Goal: Task Accomplishment & Management: Use online tool/utility

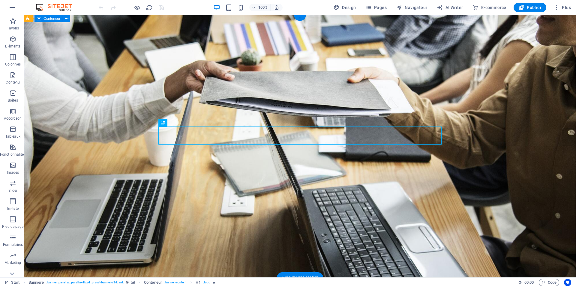
click at [201, 56] on div "OCALIS FRANCE AGENCE MEDIA VISUEL" at bounding box center [300, 59] width 552 height 88
click at [66, 20] on icon at bounding box center [66, 19] width 3 height 6
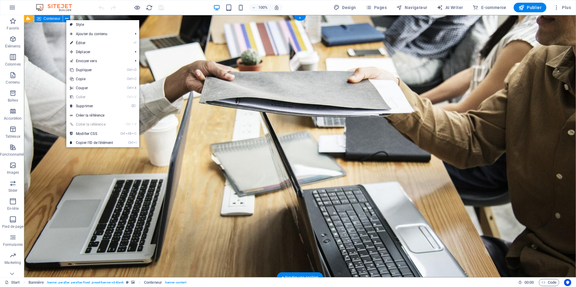
click at [277, 30] on div "OCALIS FRANCE AGENCE MEDIA VISUEL" at bounding box center [300, 59] width 552 height 88
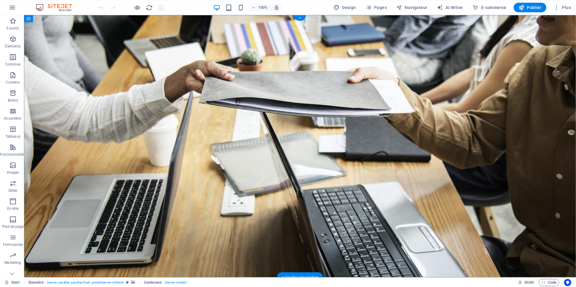
drag, startPoint x: 302, startPoint y: 19, endPoint x: 164, endPoint y: 5, distance: 138.2
click at [302, 19] on div "+" at bounding box center [300, 17] width 12 height 5
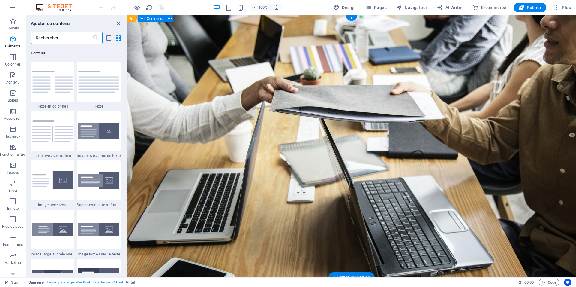
scroll to position [1050, 0]
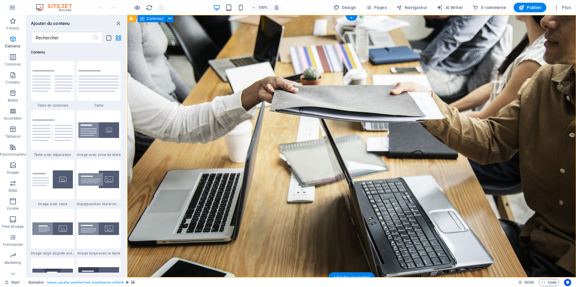
click at [238, 44] on div "OCALIS FRANCE AGENCE MEDIA VISUEL" at bounding box center [351, 59] width 449 height 88
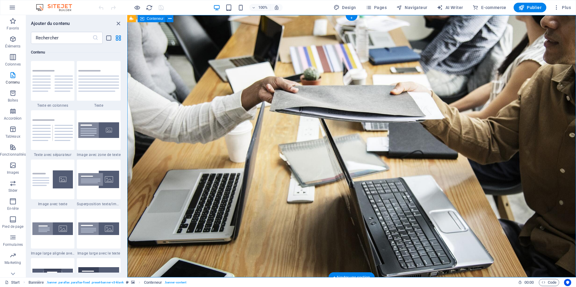
click at [249, 75] on div "OCALIS FRANCE AGENCE MEDIA VISUEL" at bounding box center [351, 59] width 449 height 88
click at [282, 103] on div "OCALIS FRANCE AGENCE MEDIA VISUEL" at bounding box center [351, 59] width 449 height 88
drag, startPoint x: 228, startPoint y: 183, endPoint x: 489, endPoint y: 197, distance: 261.7
click at [489, 103] on div "OCALIS FRANCE AGENCE MEDIA VISUEL" at bounding box center [351, 59] width 449 height 88
click at [225, 76] on div "OCALIS FRANCE AGENCE MEDIA VISUEL" at bounding box center [351, 59] width 449 height 88
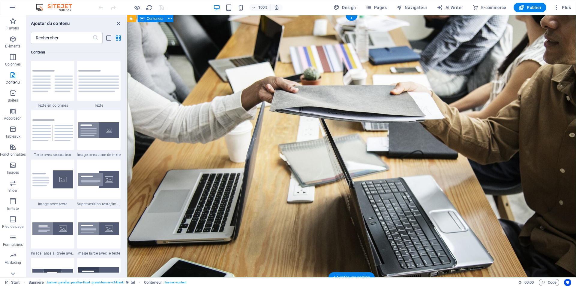
click at [225, 76] on div "OCALIS FRANCE AGENCE MEDIA VISUEL" at bounding box center [351, 59] width 449 height 88
click at [227, 76] on div "OCALIS FRANCE AGENCE MEDIA VISUEL" at bounding box center [351, 59] width 449 height 88
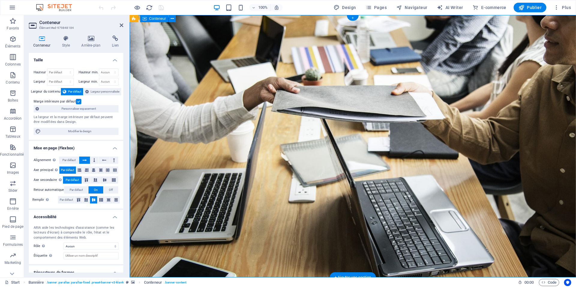
click at [199, 80] on div "OCALIS FRANCE AGENCE MEDIA VISUEL" at bounding box center [353, 59] width 446 height 88
click at [200, 79] on div "OCALIS FRANCE AGENCE MEDIA VISUEL" at bounding box center [353, 59] width 446 height 88
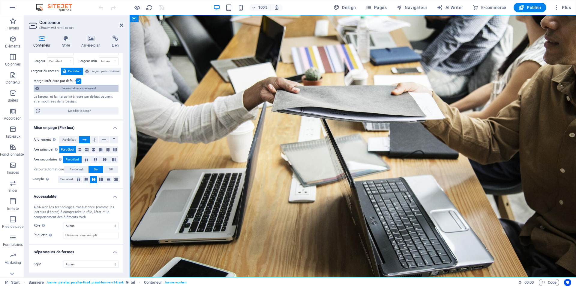
scroll to position [0, 0]
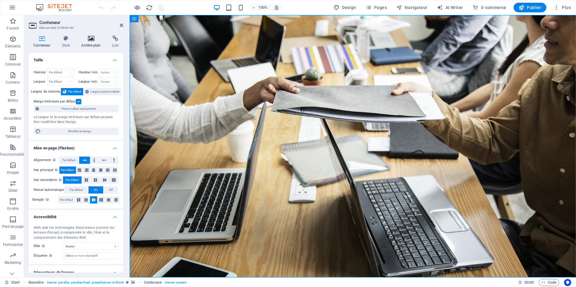
click at [90, 40] on icon at bounding box center [91, 38] width 28 height 6
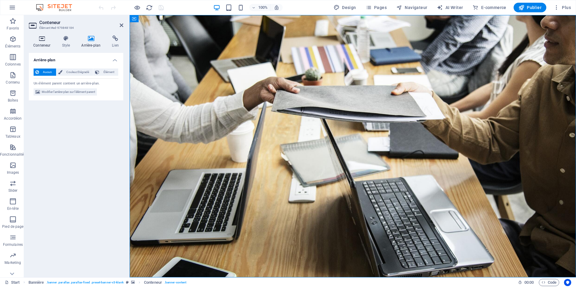
click at [39, 38] on icon at bounding box center [42, 38] width 26 height 6
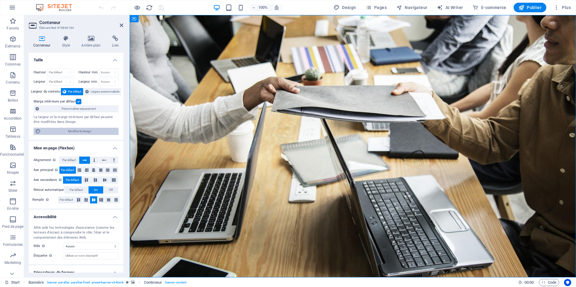
click at [60, 128] on span "Modifier le design" at bounding box center [80, 131] width 74 height 7
select select "px"
select select "400"
select select "px"
select select "rem"
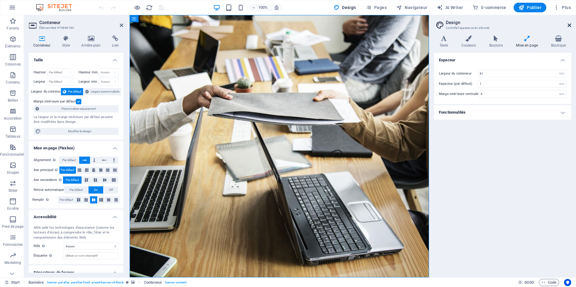
drag, startPoint x: 569, startPoint y: 24, endPoint x: 440, endPoint y: 10, distance: 130.4
click at [569, 24] on icon at bounding box center [570, 25] width 4 height 5
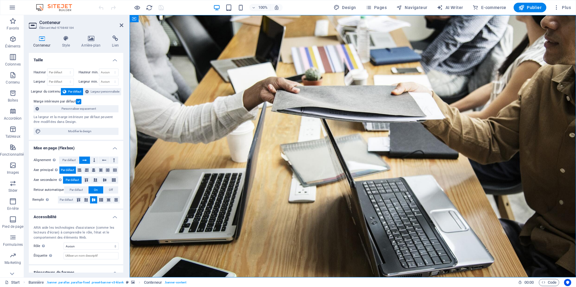
click at [70, 48] on div "Conteneur Style Arrière-plan Lien Taille Hauteur Par défaut px rem % vh vw Haut…" at bounding box center [76, 153] width 95 height 237
click at [66, 45] on h4 "Style" at bounding box center [67, 41] width 20 height 13
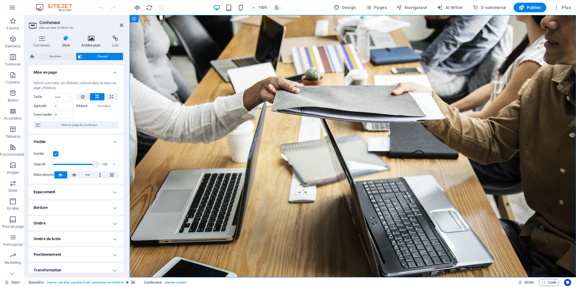
click at [92, 44] on h4 "Arrière-plan" at bounding box center [92, 41] width 31 height 13
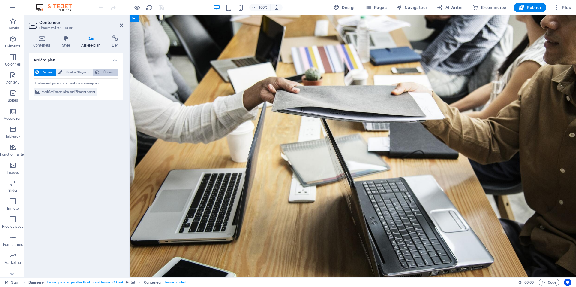
click at [98, 70] on icon at bounding box center [97, 71] width 4 height 7
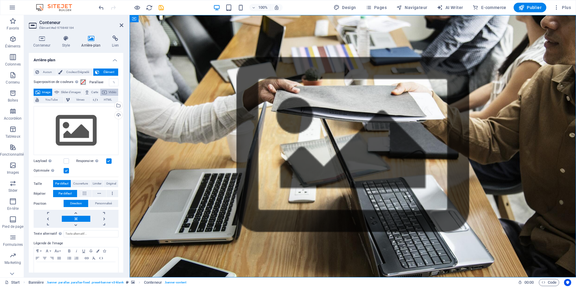
click at [109, 96] on span "VIdéo" at bounding box center [113, 92] width 8 height 7
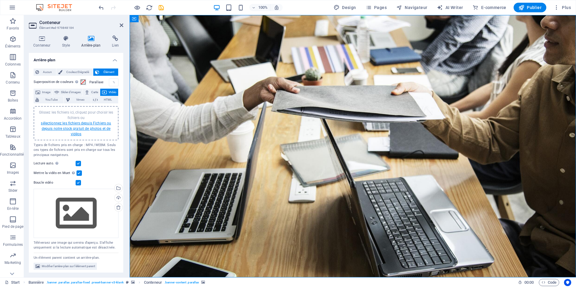
click at [60, 124] on link "sélectionnez les fichiers depuis Fichiers ou depuis notre stock gratuit de phot…" at bounding box center [76, 128] width 70 height 15
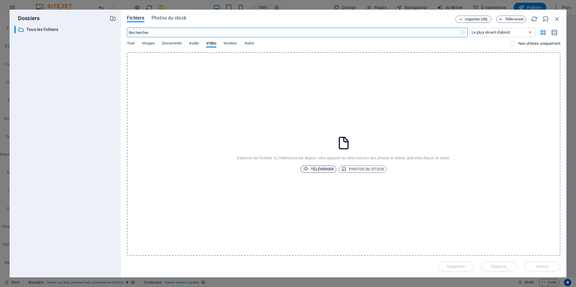
click at [314, 169] on span "Téléverser" at bounding box center [318, 168] width 30 height 7
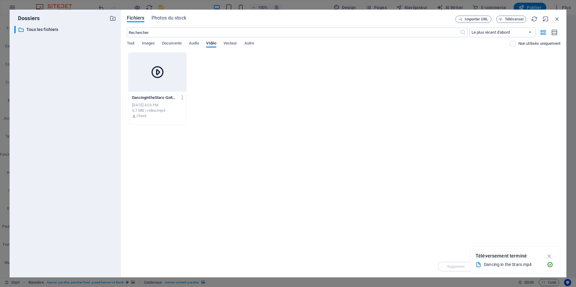
click at [186, 66] on div at bounding box center [157, 72] width 58 height 39
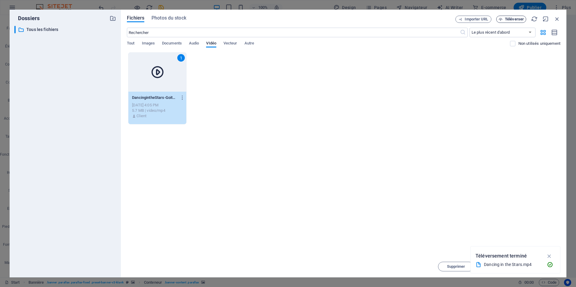
click at [511, 18] on span "Téléverser" at bounding box center [514, 19] width 19 height 4
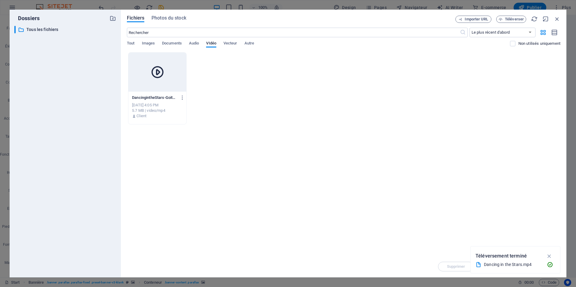
click at [170, 79] on div at bounding box center [157, 72] width 58 height 39
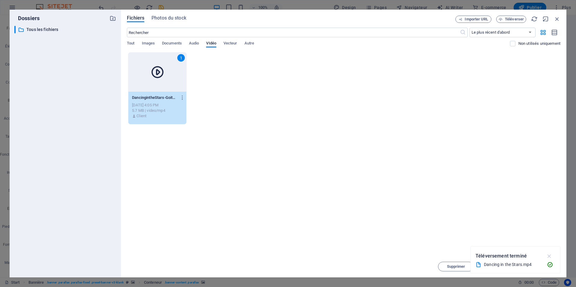
click at [551, 253] on icon "button" at bounding box center [549, 255] width 7 height 7
drag, startPoint x: 542, startPoint y: 265, endPoint x: 539, endPoint y: 267, distance: 3.9
click at [539, 267] on span "Insérer" at bounding box center [542, 266] width 13 height 4
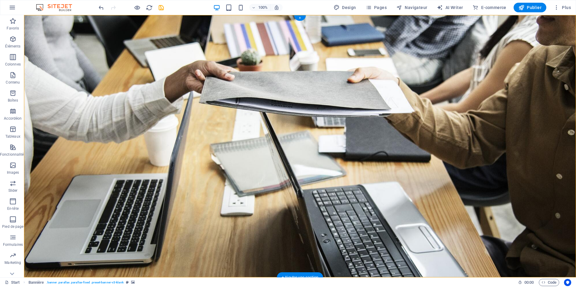
drag, startPoint x: 204, startPoint y: 147, endPoint x: 317, endPoint y: 139, distance: 113.1
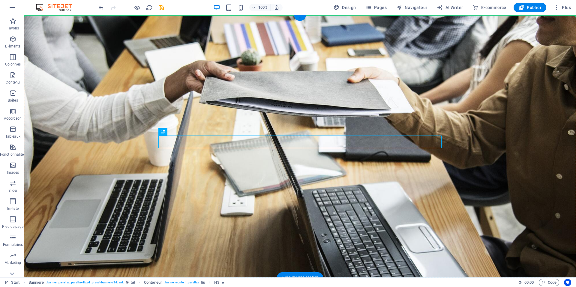
drag, startPoint x: 261, startPoint y: 142, endPoint x: 272, endPoint y: 117, distance: 27.8
click at [277, 111] on div "AGENCE MEDIA VISUEL" at bounding box center [300, 181] width 552 height 332
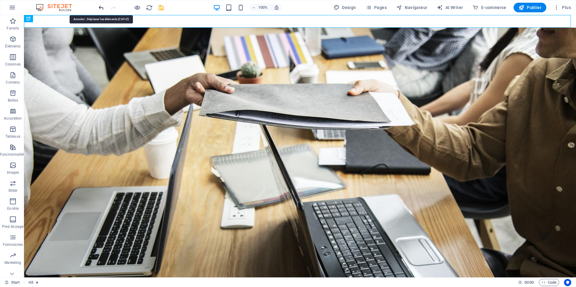
click at [102, 7] on icon "undo" at bounding box center [101, 7] width 7 height 7
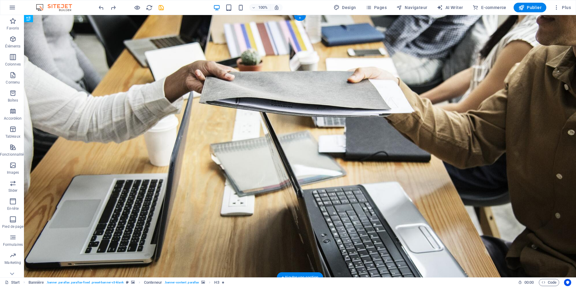
drag, startPoint x: 177, startPoint y: 137, endPoint x: 190, endPoint y: 138, distance: 12.9
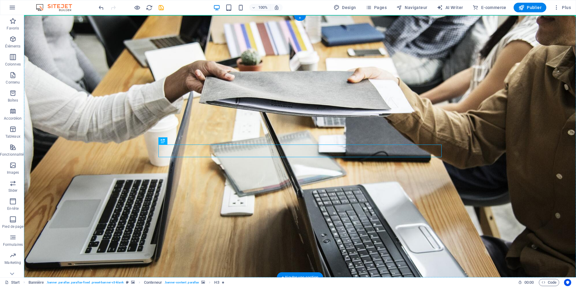
drag, startPoint x: 210, startPoint y: 140, endPoint x: 203, endPoint y: 61, distance: 78.9
click at [203, 61] on div "AGENCE MEDIA VISUEL" at bounding box center [300, 181] width 552 height 332
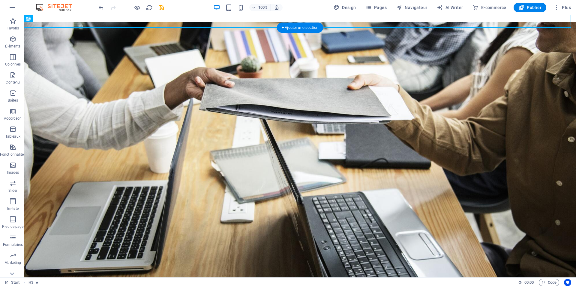
scroll to position [13, 0]
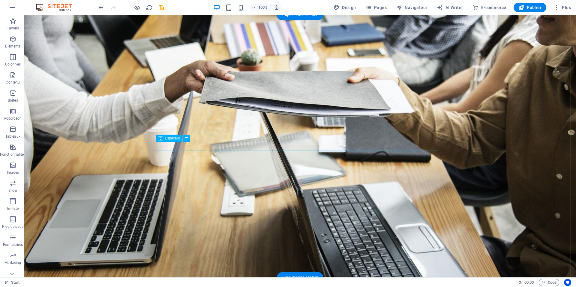
click at [521, 6] on icon "button" at bounding box center [521, 8] width 6 height 6
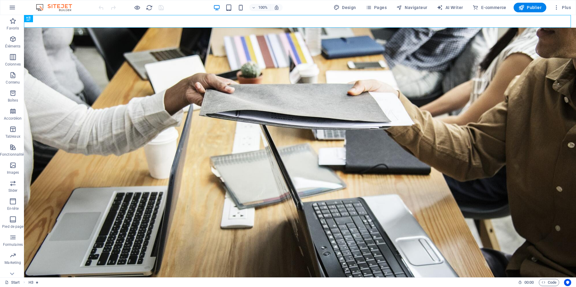
click at [62, 77] on figure at bounding box center [300, 154] width 552 height 262
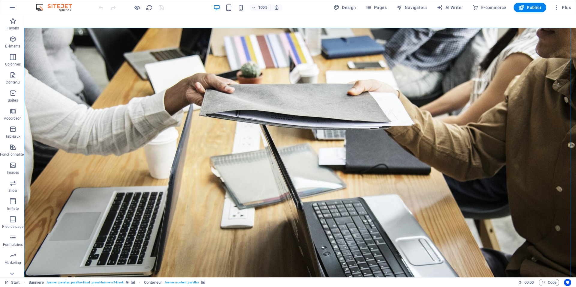
click at [213, 88] on figure at bounding box center [300, 154] width 552 height 262
click at [213, 87] on figure at bounding box center [300, 154] width 552 height 262
drag, startPoint x: 213, startPoint y: 87, endPoint x: 107, endPoint y: 87, distance: 105.9
click at [107, 87] on figure at bounding box center [300, 154] width 552 height 262
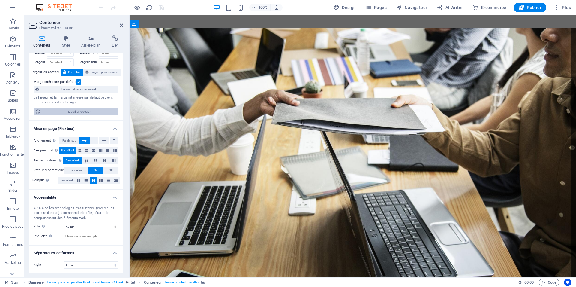
scroll to position [20, 0]
click at [99, 42] on h4 "Arrière-plan" at bounding box center [92, 41] width 31 height 13
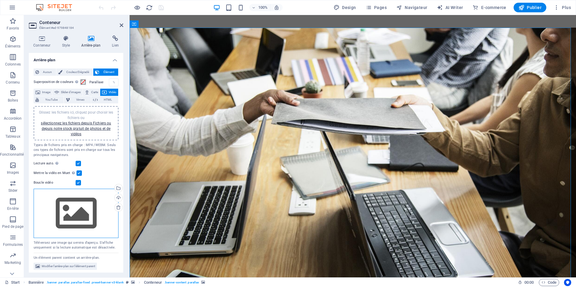
click at [65, 219] on div "Glissez les fichiers ici, cliquez pour choisir les fichiers ou sélectionnez les…" at bounding box center [76, 212] width 85 height 49
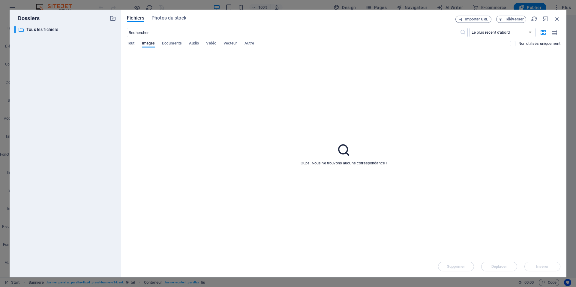
click at [561, 17] on div "Fichiers Photos du stock Importer URL Téléverser ​ Le plus récent d'abord Le pl…" at bounding box center [344, 143] width 446 height 267
click at [557, 18] on icon "button" at bounding box center [557, 19] width 7 height 7
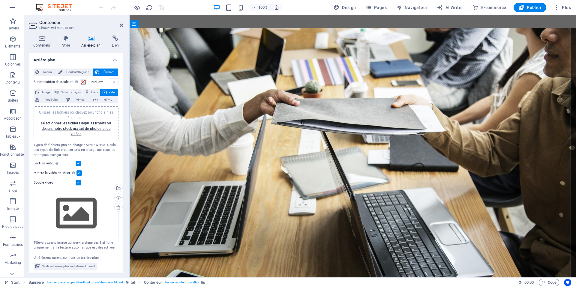
click at [77, 172] on label at bounding box center [79, 172] width 5 height 5
click at [0, 0] on input "Mettre la vidéo en Muet La lecture automatique sera disponible si le mode Muet …" at bounding box center [0, 0] width 0 height 0
click at [81, 161] on div "Lecture auto. La lecture automatique est disponible uniquement si Muet est séle…" at bounding box center [76, 163] width 85 height 7
click at [80, 160] on div "Lecture auto. La lecture automatique est disponible uniquement si Muet est séle…" at bounding box center [76, 171] width 85 height 29
click at [78, 163] on label at bounding box center [78, 163] width 5 height 5
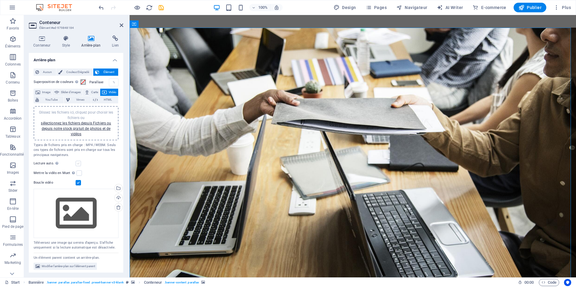
click at [79, 162] on label at bounding box center [78, 163] width 5 height 5
click at [0, 0] on input "Lecture auto. La lecture automatique est disponible uniquement si Muet est séle…" at bounding box center [0, 0] width 0 height 0
click at [79, 165] on label at bounding box center [78, 163] width 5 height 5
click at [0, 0] on input "Lecture auto. La lecture automatique est disponible uniquement si Muet est séle…" at bounding box center [0, 0] width 0 height 0
click at [78, 163] on label at bounding box center [78, 163] width 5 height 5
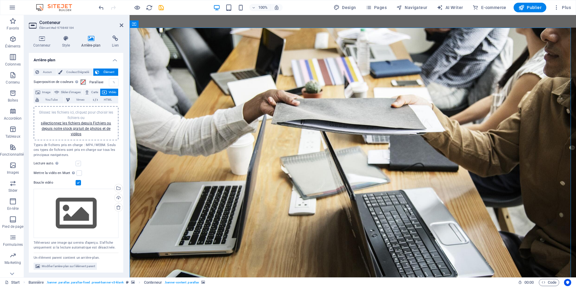
click at [0, 0] on input "Lecture auto. La lecture automatique est disponible uniquement si Muet est séle…" at bounding box center [0, 0] width 0 height 0
click at [78, 162] on label at bounding box center [78, 163] width 5 height 5
click at [0, 0] on input "Lecture auto. La lecture automatique est disponible uniquement si Muet est séle…" at bounding box center [0, 0] width 0 height 0
click at [78, 162] on label at bounding box center [78, 163] width 5 height 5
click at [0, 0] on input "Lecture auto. La lecture automatique est disponible uniquement si Muet est séle…" at bounding box center [0, 0] width 0 height 0
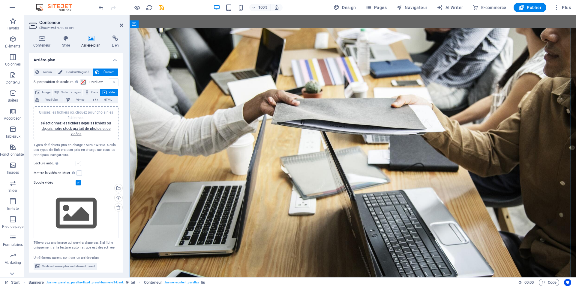
click at [78, 163] on label at bounding box center [78, 163] width 5 height 5
click at [0, 0] on input "Lecture auto. La lecture automatique est disponible uniquement si Muet est séle…" at bounding box center [0, 0] width 0 height 0
drag, startPoint x: 78, startPoint y: 163, endPoint x: 79, endPoint y: 166, distance: 3.2
click at [79, 166] on label at bounding box center [78, 163] width 5 height 5
click at [79, 167] on div "Lecture auto. La lecture automatique est disponible uniquement si Muet est séle…" at bounding box center [76, 163] width 85 height 7
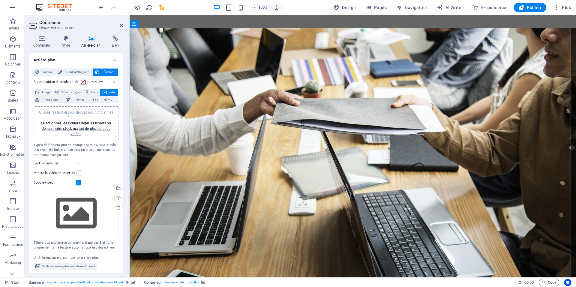
click at [76, 163] on label at bounding box center [78, 163] width 5 height 5
click at [0, 0] on input "Lecture auto. La lecture automatique est disponible uniquement si Muet est séle…" at bounding box center [0, 0] width 0 height 0
click at [76, 163] on label at bounding box center [78, 163] width 5 height 5
click at [0, 0] on input "Lecture auto. La lecture automatique est disponible uniquement si Muet est séle…" at bounding box center [0, 0] width 0 height 0
click at [79, 174] on label at bounding box center [79, 172] width 5 height 5
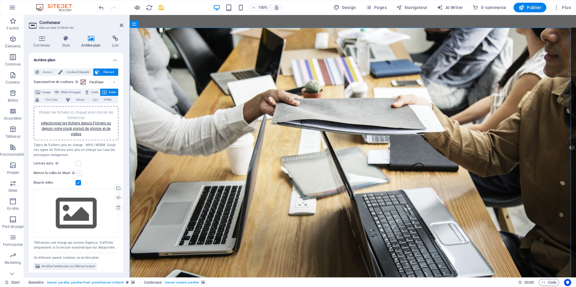
click at [0, 0] on input "Mettre la vidéo en Muet La lecture automatique sera disponible si le mode Muet …" at bounding box center [0, 0] width 0 height 0
click at [79, 162] on label at bounding box center [78, 163] width 5 height 5
click at [0, 0] on input "Lecture auto. La lecture automatique est disponible uniquement si Muet est séle…" at bounding box center [0, 0] width 0 height 0
click at [76, 173] on div "Mettre la vidéo en Muet La lecture automatique sera disponible si le mode Muet …" at bounding box center [76, 172] width 85 height 7
click at [77, 173] on label at bounding box center [79, 172] width 5 height 5
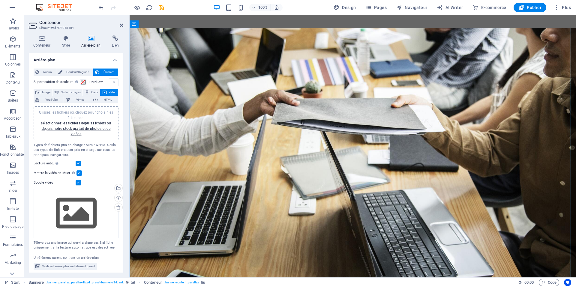
click at [0, 0] on input "Mettre la vidéo en Muet La lecture automatique sera disponible si le mode Muet …" at bounding box center [0, 0] width 0 height 0
click at [80, 163] on label at bounding box center [78, 163] width 5 height 5
click at [0, 0] on input "Lecture auto. La lecture automatique est disponible uniquement si Muet est séle…" at bounding box center [0, 0] width 0 height 0
click at [55, 254] on div "Un élément parent contient un arrière-plan." at bounding box center [76, 256] width 85 height 8
click at [57, 262] on span "Modifier l'arrière-plan sur l'élément parent" at bounding box center [68, 265] width 53 height 7
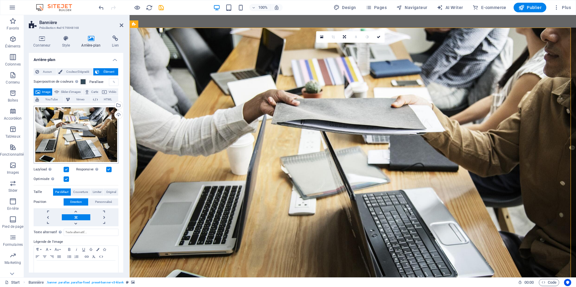
scroll to position [0, 0]
click at [62, 99] on span "YouTube" at bounding box center [51, 99] width 21 height 7
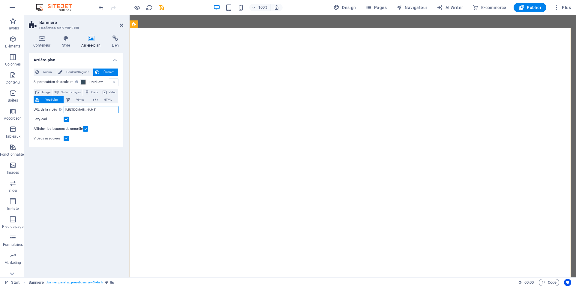
click at [72, 109] on input "https://www.youtube.com/watch?v=hnoviHgPHkY" at bounding box center [91, 109] width 55 height 7
click at [72, 108] on input "https://www.youtube.com/watch?v=hnoviHgPHkY" at bounding box center [91, 109] width 55 height 7
click at [83, 109] on input "https://www.youtube.com/watch?v=hnoviHgPHkY" at bounding box center [91, 109] width 55 height 7
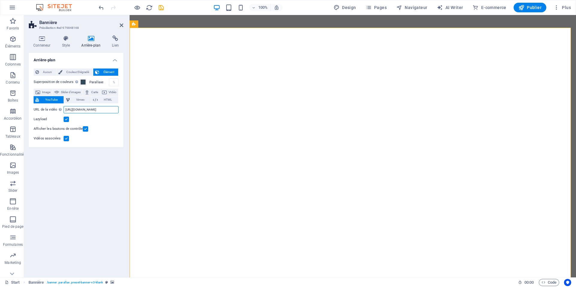
click at [83, 109] on input "https://www.youtube.com/watch?v=hnoviHgPHkY" at bounding box center [91, 109] width 55 height 7
paste input "-wlKyn-YggM"
type input "https://www.youtube.com/watch?v=-wlKyn-YggM"
click at [76, 198] on div "Arrière-plan Aucun Couleur/Dégradé Élément Étendre l'arrière-plan pour occuper …" at bounding box center [76, 162] width 95 height 219
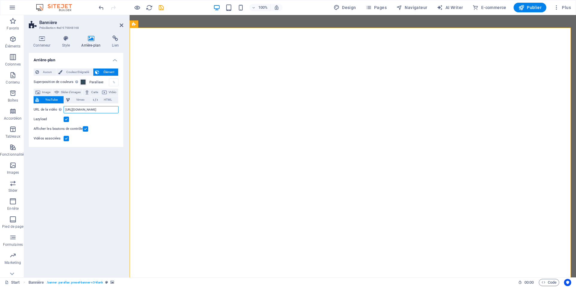
click at [82, 111] on input "https://www.youtube.com/watch?v=-wlKyn-YggM" at bounding box center [91, 109] width 55 height 7
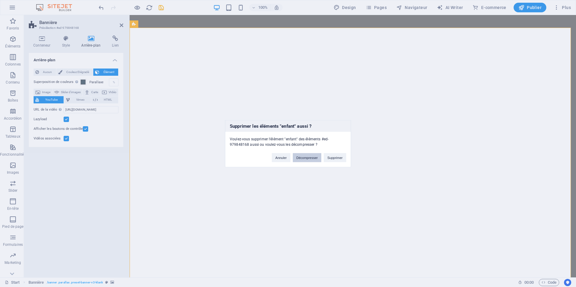
click at [313, 156] on button "Décompresser" at bounding box center [307, 157] width 29 height 9
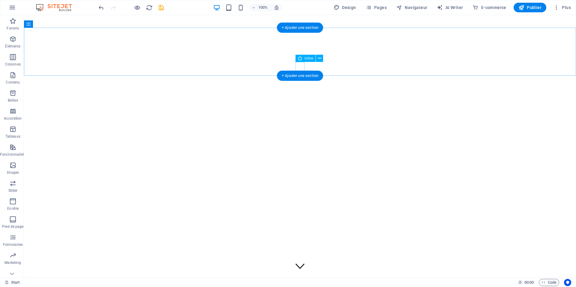
click at [297, 261] on figure at bounding box center [300, 266] width 9 height 11
click at [247, 51] on figure at bounding box center [300, 90] width 552 height 134
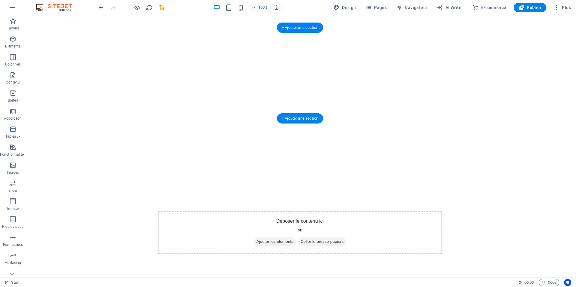
click at [301, 101] on figure at bounding box center [300, 102] width 552 height 159
click at [251, 161] on html "Skip to main content AGENCE MEDIA VISUEL Déposer le contenu ici ou Ajouter les …" at bounding box center [300, 146] width 552 height 263
click at [92, 66] on figure at bounding box center [300, 102] width 552 height 159
click at [107, 53] on figure at bounding box center [300, 102] width 552 height 159
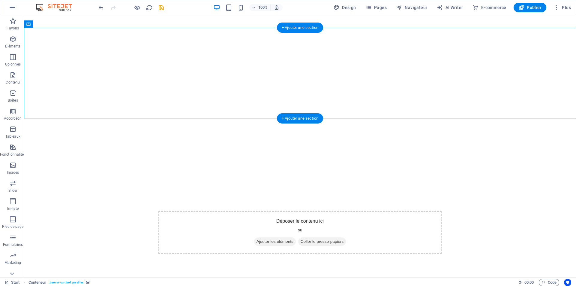
click at [254, 33] on figure at bounding box center [300, 102] width 552 height 159
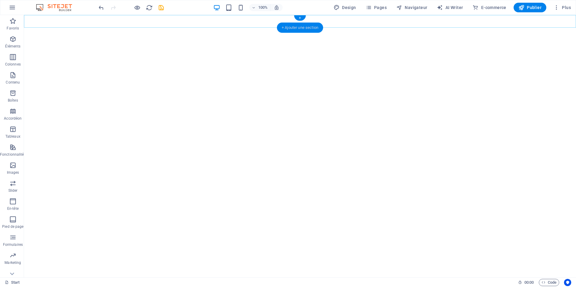
click at [304, 30] on div "+ Ajouter une section" at bounding box center [300, 28] width 46 height 10
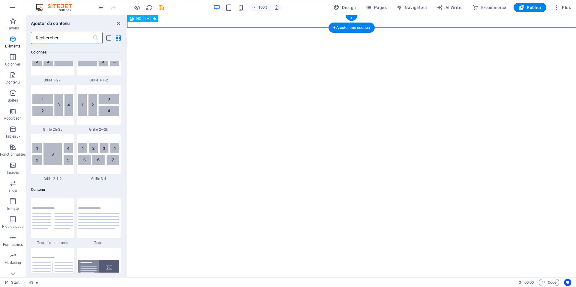
scroll to position [1050, 0]
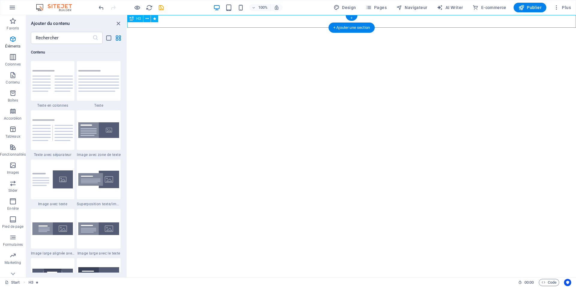
click at [254, 27] on div "AGENCE MEDIA VISUEL" at bounding box center [351, 21] width 449 height 13
click at [256, 22] on div "AGENCE MEDIA VISUEL" at bounding box center [351, 21] width 449 height 13
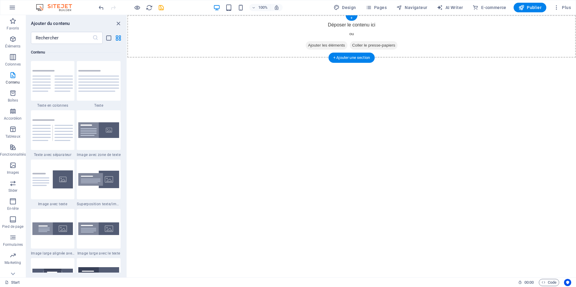
click at [327, 43] on span "Ajouter les éléments" at bounding box center [327, 45] width 42 height 8
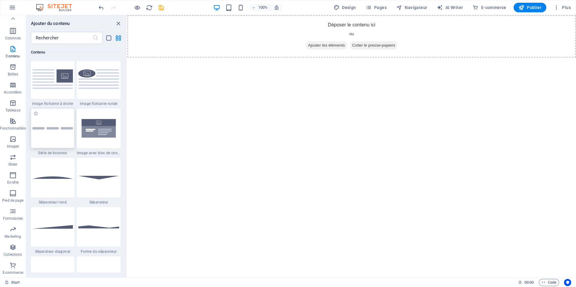
scroll to position [1455, 0]
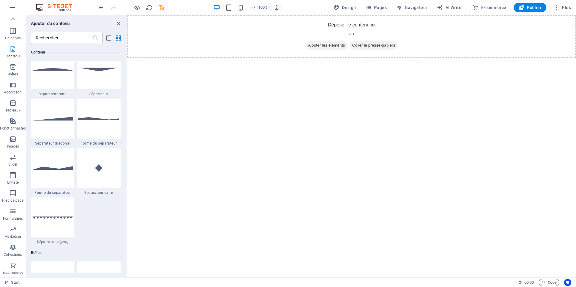
click at [14, 46] on icon "button" at bounding box center [12, 48] width 7 height 7
click at [14, 47] on icon "button" at bounding box center [12, 48] width 7 height 7
click at [15, 248] on icon "button" at bounding box center [12, 246] width 7 height 7
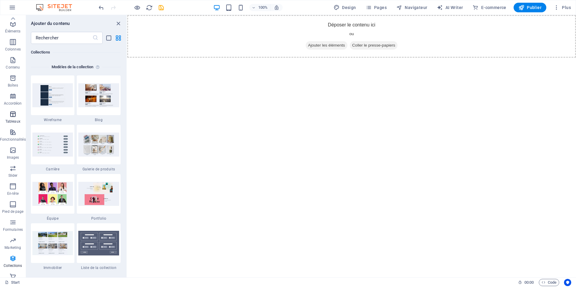
scroll to position [0, 0]
click at [15, 78] on icon "button" at bounding box center [12, 74] width 7 height 7
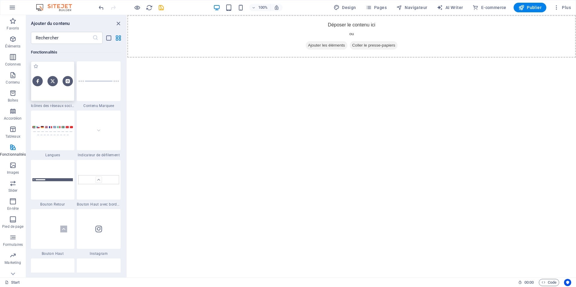
scroll to position [2724, 0]
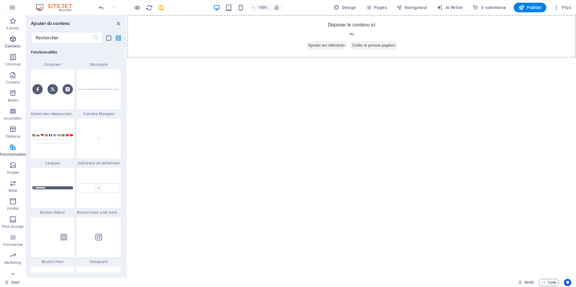
click at [14, 46] on p "Éléments" at bounding box center [12, 46] width 15 height 5
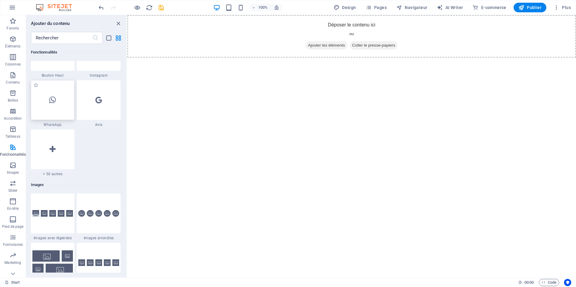
scroll to position [2926, 0]
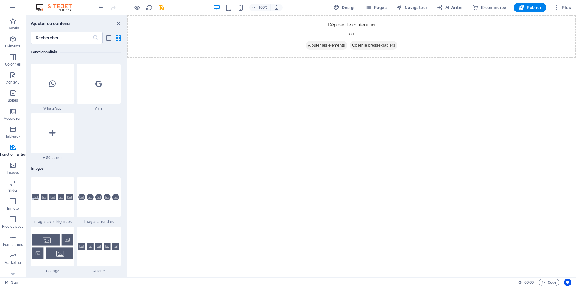
click at [55, 137] on div at bounding box center [53, 133] width 44 height 40
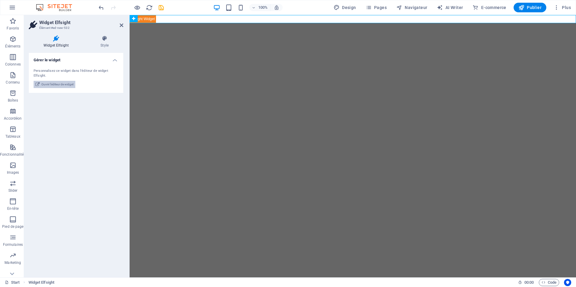
click at [58, 81] on span "Ouvrir l'éditeur de widget" at bounding box center [57, 84] width 32 height 7
click at [65, 80] on div "Personnalisez ce widget dans l'éditeur de widget Elfsight. Ouvrir l'éditeur de …" at bounding box center [76, 78] width 95 height 29
click at [63, 80] on div "Personnalisez ce widget dans l'éditeur de widget Elfsight. Ouvrir l'éditeur de …" at bounding box center [76, 78] width 95 height 29
click at [69, 76] on div "Personnalisez ce widget dans l'éditeur de widget Elfsight." at bounding box center [76, 73] width 85 height 10
click at [62, 84] on span "Ouvrir l'éditeur de widget" at bounding box center [57, 84] width 32 height 7
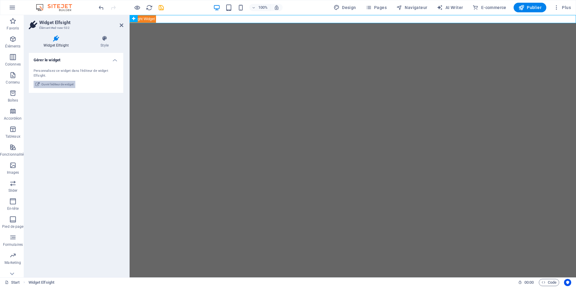
click at [62, 83] on span "Ouvrir l'éditeur de widget" at bounding box center [57, 84] width 32 height 7
click at [62, 78] on div "Personnalisez ce widget dans l'éditeur de widget Elfsight." at bounding box center [76, 73] width 85 height 10
click at [63, 75] on div "Personnalisez ce widget dans l'éditeur de widget Elfsight." at bounding box center [76, 73] width 85 height 10
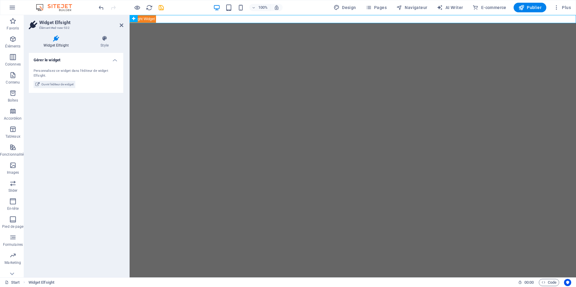
click at [63, 75] on div "Personnalisez ce widget dans l'éditeur de widget Elfsight." at bounding box center [76, 73] width 85 height 10
click at [109, 39] on icon at bounding box center [105, 38] width 38 height 6
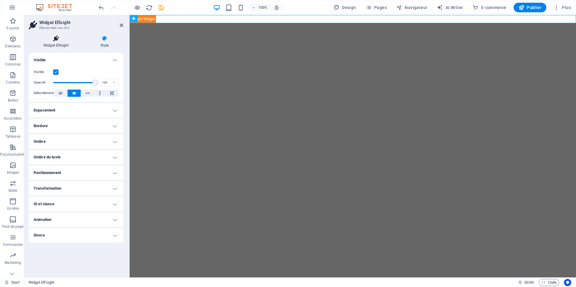
click at [61, 40] on icon at bounding box center [56, 38] width 55 height 6
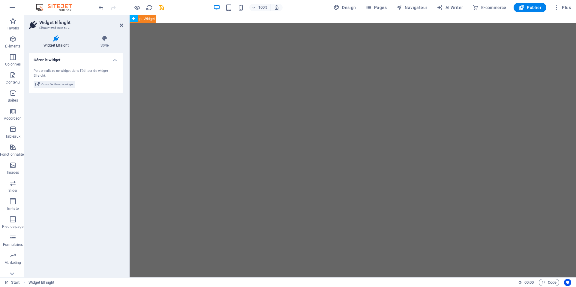
click at [68, 74] on div "Personnalisez ce widget dans l'éditeur de widget Elfsight." at bounding box center [76, 73] width 85 height 10
click at [44, 88] on span "Ouvrir l'éditeur de widget" at bounding box center [57, 84] width 32 height 7
click at [45, 83] on span "Ouvrir l'éditeur de widget" at bounding box center [57, 84] width 32 height 7
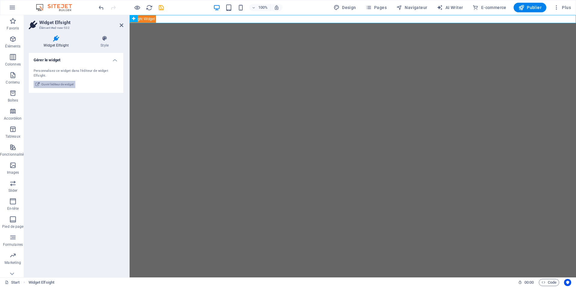
click at [45, 84] on span "Ouvrir l'éditeur de widget" at bounding box center [57, 84] width 32 height 7
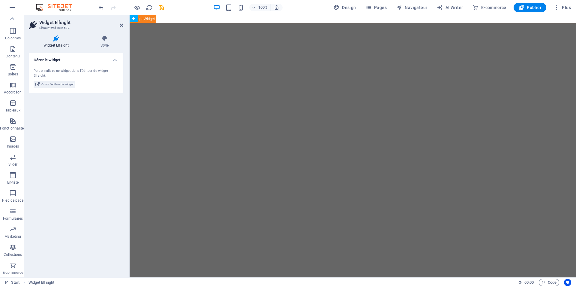
click at [197, 23] on html "Skip to main content" at bounding box center [353, 19] width 446 height 8
click at [172, 17] on div "Widget Elfsight" at bounding box center [153, 19] width 46 height 8
click at [168, 17] on icon at bounding box center [168, 19] width 3 height 6
click at [15, 35] on span "Colonnes" at bounding box center [13, 34] width 26 height 14
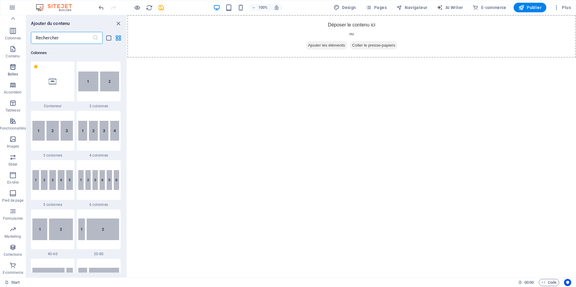
scroll to position [297, 0]
click at [55, 84] on icon at bounding box center [53, 81] width 8 height 8
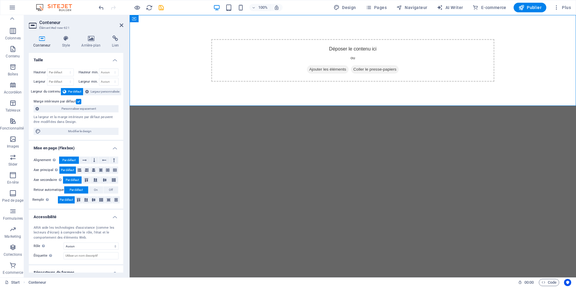
scroll to position [26, 0]
click at [189, 48] on div "Déposer le contenu ici ou Ajouter les éléments Coller le presse-papiers" at bounding box center [353, 60] width 446 height 91
click at [330, 66] on span "Ajouter les éléments" at bounding box center [328, 69] width 42 height 8
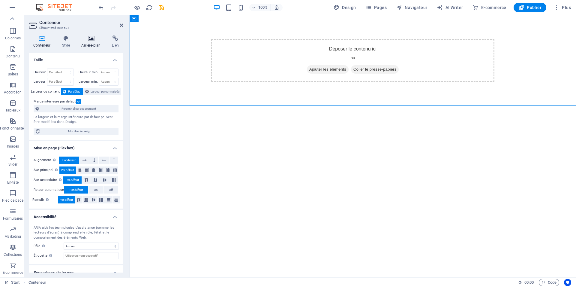
click at [81, 46] on h4 "Arrière-plan" at bounding box center [92, 41] width 31 height 13
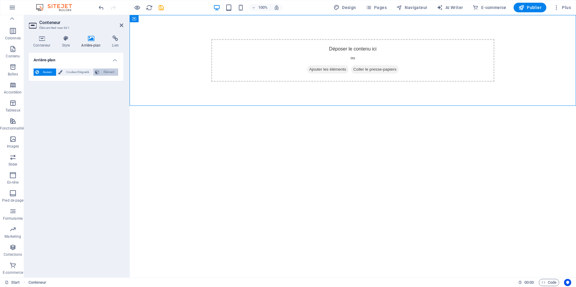
click at [102, 69] on span "Élément" at bounding box center [108, 71] width 15 height 7
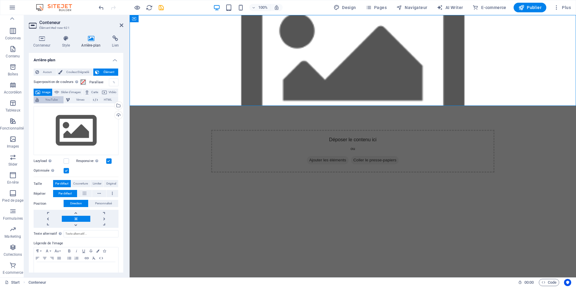
click at [62, 102] on span "YouTube" at bounding box center [51, 99] width 21 height 7
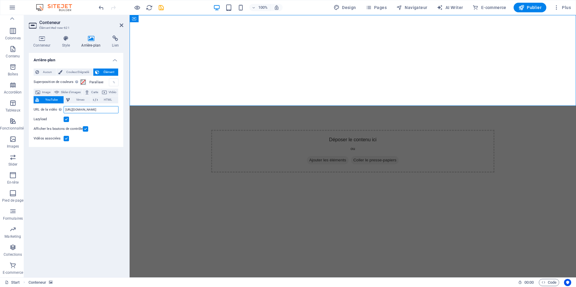
click at [81, 113] on input "https://www.youtube.com/watch?v=hnoviHgPHkY" at bounding box center [91, 109] width 55 height 7
click at [81, 112] on input "https://www.youtube.com/watch?v=hnoviHgPHkY" at bounding box center [91, 109] width 55 height 7
click at [81, 109] on input "https://www.youtube.com/watch?v=hnoviHgPHkY" at bounding box center [91, 109] width 55 height 7
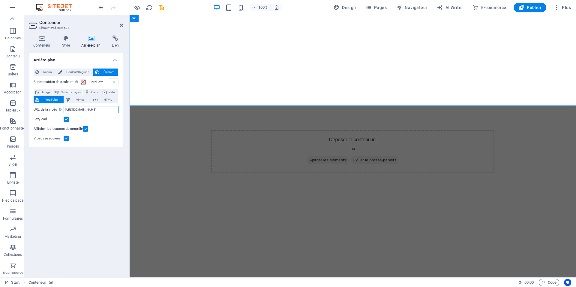
click at [81, 109] on input "https://www.youtube.com/watch?v=hnoviHgPHkY" at bounding box center [91, 109] width 55 height 7
click at [80, 104] on div "URL de la vidéo Insérer (ou coller) une URL vidéo. https://www.youtube.com/watc…" at bounding box center [76, 123] width 85 height 38
click at [83, 113] on input "https://www.youtube.com/watch?v=hnoviHgPHkY" at bounding box center [91, 109] width 55 height 7
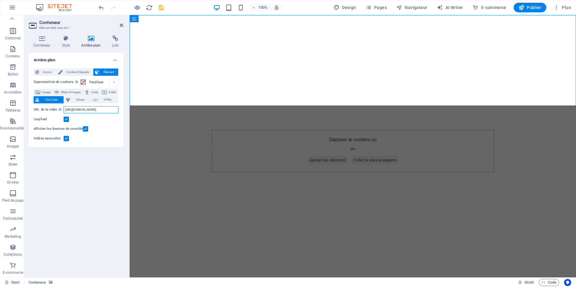
click at [87, 109] on input "https://www.youtube.com/watch?v=hnoviHgPHkY" at bounding box center [91, 109] width 55 height 7
click at [79, 110] on input "https://www.youtube.com/watch?v=hnoviHgPHkY" at bounding box center [91, 109] width 55 height 7
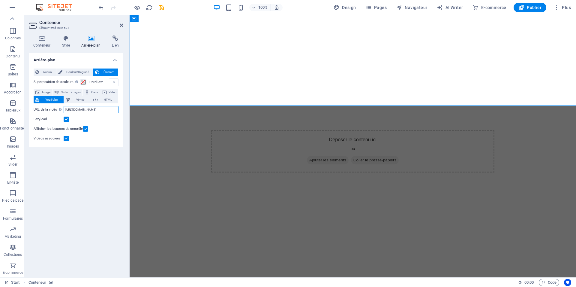
drag, startPoint x: 79, startPoint y: 110, endPoint x: 73, endPoint y: 111, distance: 6.4
paste input "-wlKyn-YggM"
type input "https://www.youtube.com/watch?v=-wlKyn-YggM"
click at [85, 194] on div "Arrière-plan Aucun Couleur/Dégradé Élément Étendre l'arrière-plan pour occuper …" at bounding box center [76, 162] width 95 height 219
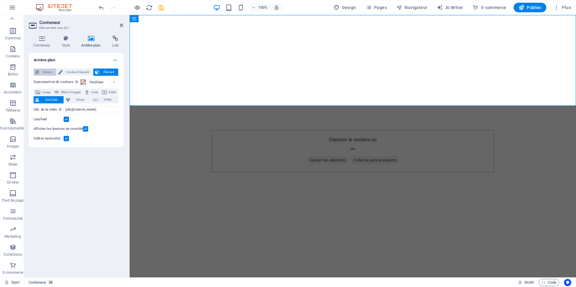
click at [50, 72] on span "Aucun" at bounding box center [48, 71] width 14 height 7
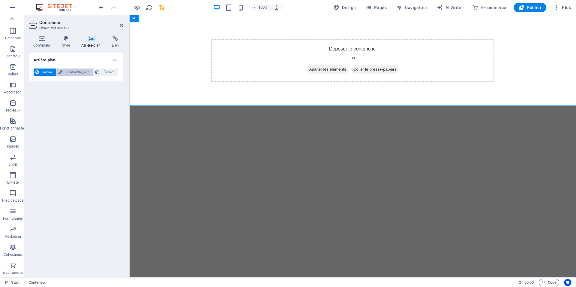
click at [67, 71] on span "Couleur/Dégradé" at bounding box center [77, 71] width 27 height 7
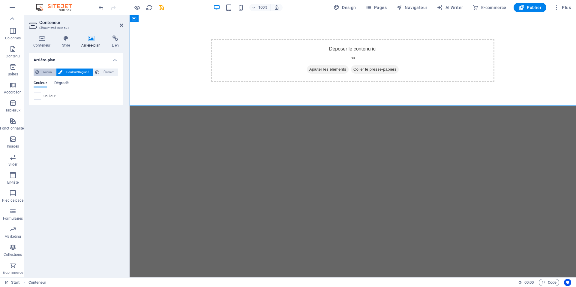
click at [48, 73] on span "Aucun" at bounding box center [48, 71] width 14 height 7
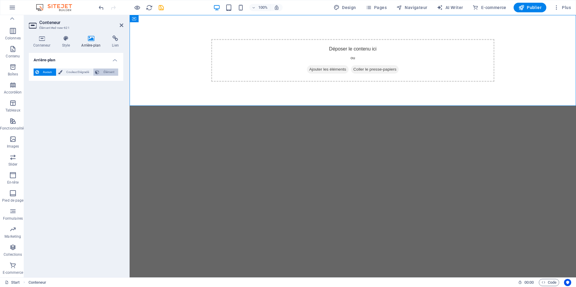
click at [104, 74] on span "Élément" at bounding box center [108, 71] width 15 height 7
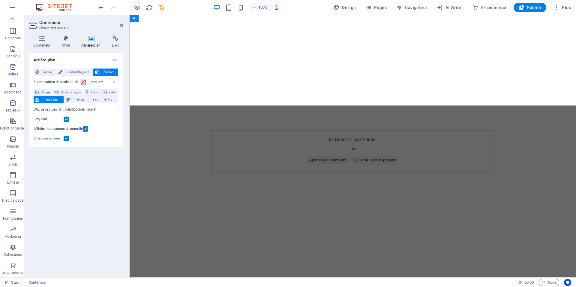
click at [166, 79] on div at bounding box center [353, 60] width 446 height 91
click at [161, 19] on icon at bounding box center [161, 19] width 3 height 6
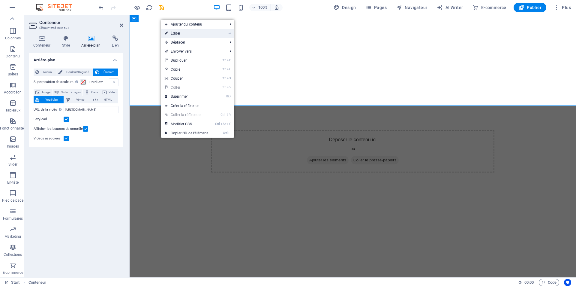
click at [176, 34] on link "⏎ Éditer" at bounding box center [186, 33] width 50 height 9
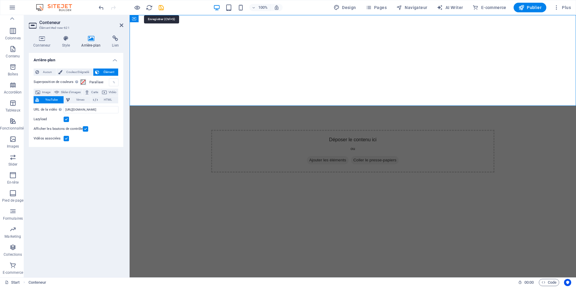
click at [161, 8] on icon "save" at bounding box center [161, 7] width 7 height 7
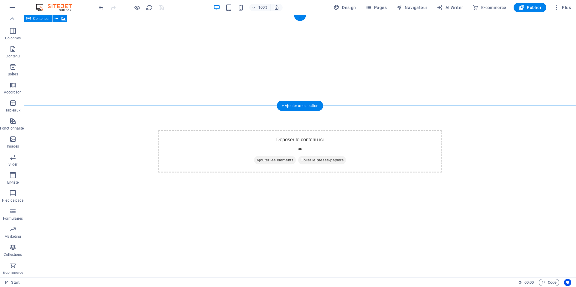
click at [173, 130] on div "Déposer le contenu ici ou Ajouter les éléments Coller le presse-papiers" at bounding box center [299, 151] width 283 height 43
click at [118, 56] on div at bounding box center [300, 60] width 552 height 91
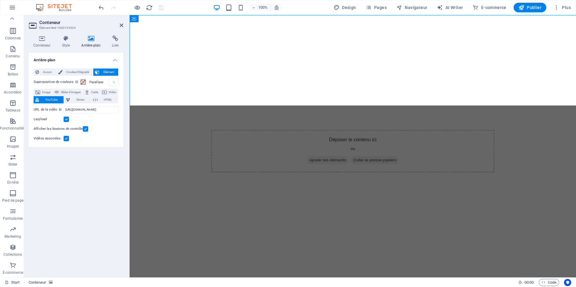
drag, startPoint x: 94, startPoint y: 41, endPoint x: 118, endPoint y: 56, distance: 28.5
click at [118, 56] on h4 "Arrière-plan" at bounding box center [76, 58] width 95 height 11
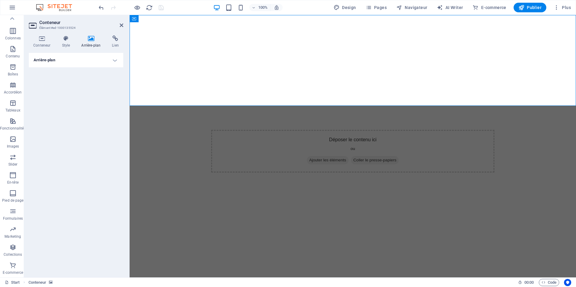
click at [123, 66] on div "Conteneur Style Arrière-plan Lien Taille Hauteur Par défaut px rem % vh vw Haut…" at bounding box center [76, 154] width 104 height 246
click at [114, 60] on h4 "Arrière-plan" at bounding box center [76, 60] width 95 height 14
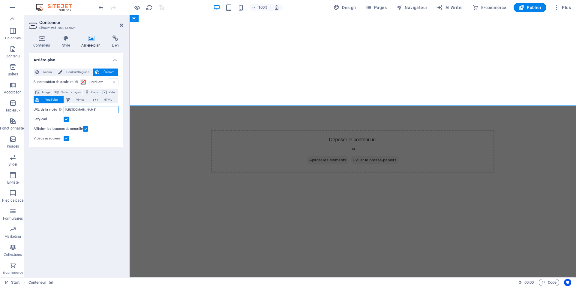
scroll to position [0, 15]
drag, startPoint x: 98, startPoint y: 108, endPoint x: 134, endPoint y: 112, distance: 36.8
click at [119, 112] on input "https://www.youtube.com/watch?v=hnoviHgPHkY" at bounding box center [91, 109] width 55 height 7
click at [101, 109] on input "https://www.youtube.com/watch?v=hnoviHgPHkY" at bounding box center [91, 109] width 55 height 7
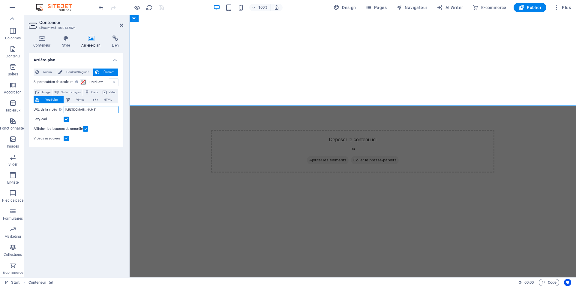
click at [101, 109] on input "https://www.youtube.com/watch?v=hnoviHgPHkY" at bounding box center [91, 109] width 55 height 7
paste input "-wlKyn-YggM"
click at [94, 111] on input "https://www.youtube.com/watch?v=-wlKyn-YggM" at bounding box center [91, 109] width 55 height 7
click at [94, 112] on input "https://www.youtube.com/watch?v=-wlKyn-YggM" at bounding box center [91, 109] width 55 height 7
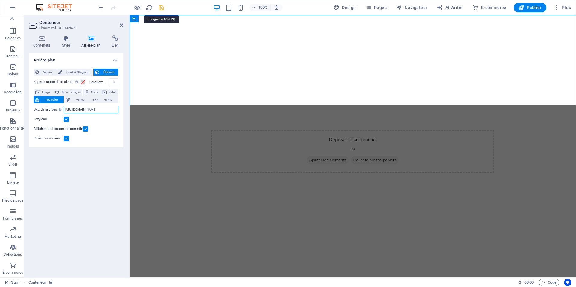
type input "https://www.youtube.com/watch?v=-wlKyn-YggM"
click at [158, 10] on icon "save" at bounding box center [161, 7] width 7 height 7
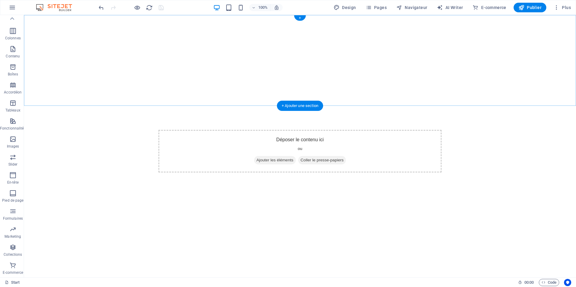
click at [297, 15] on div at bounding box center [300, 60] width 552 height 91
click at [297, 20] on div "+" at bounding box center [300, 17] width 12 height 5
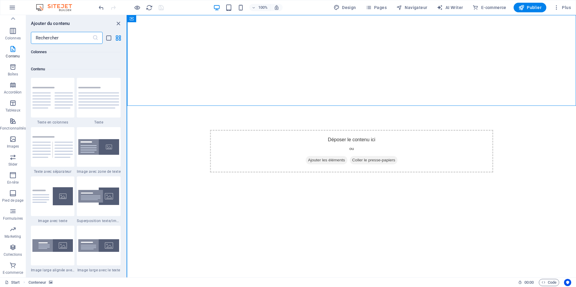
scroll to position [1023, 0]
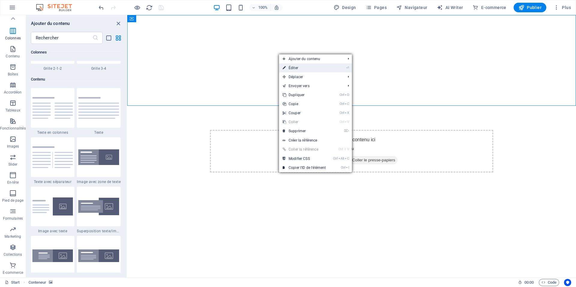
click at [296, 68] on link "⏎ Éditer" at bounding box center [304, 67] width 50 height 9
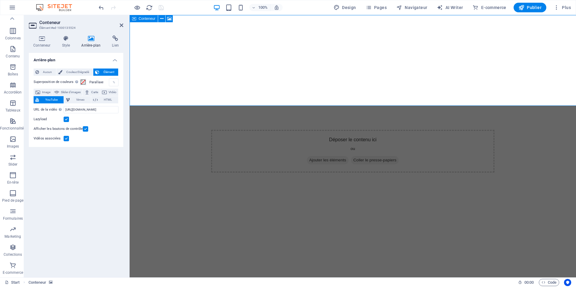
scroll to position [26, 0]
click at [52, 72] on span "Aucun" at bounding box center [48, 71] width 14 height 7
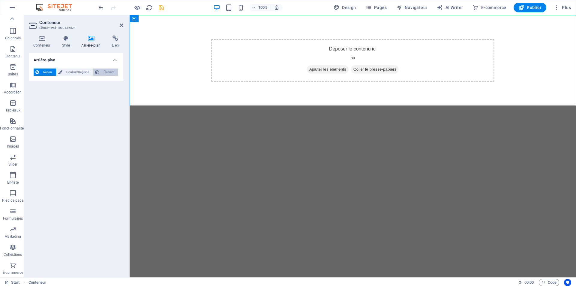
click at [102, 72] on span "Élément" at bounding box center [108, 71] width 15 height 7
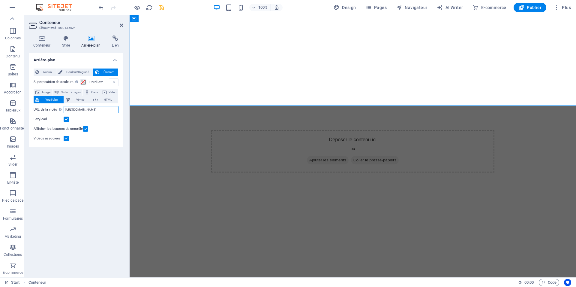
click at [88, 108] on input "https://www.youtube.com/watch?v=hnoviHgPHkY" at bounding box center [91, 109] width 55 height 7
paste input "-wlKyn-YggM"
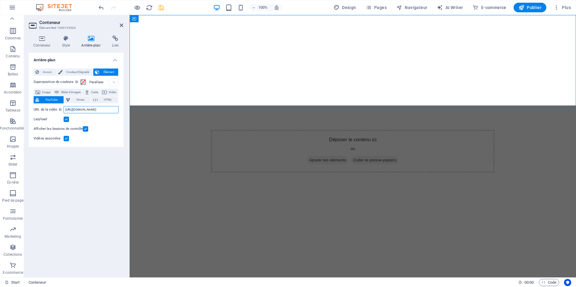
type input "https://www.youtube.com/watch?v=-wlKyn-YggM"
click at [104, 130] on div "Afficher les boutons de contrôle" at bounding box center [76, 128] width 85 height 7
click at [163, 8] on icon "save" at bounding box center [161, 7] width 7 height 7
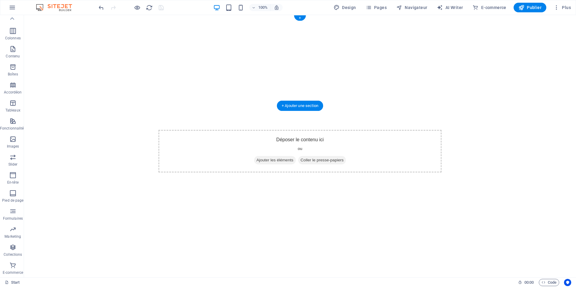
click at [134, 61] on div at bounding box center [300, 60] width 552 height 91
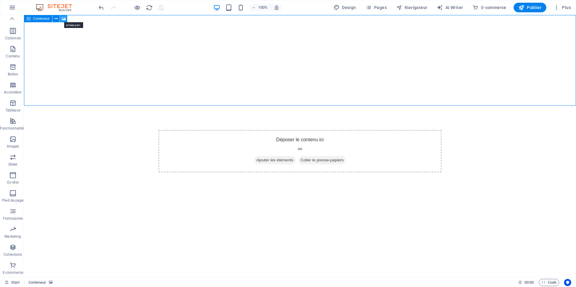
click at [64, 18] on icon at bounding box center [64, 19] width 5 height 6
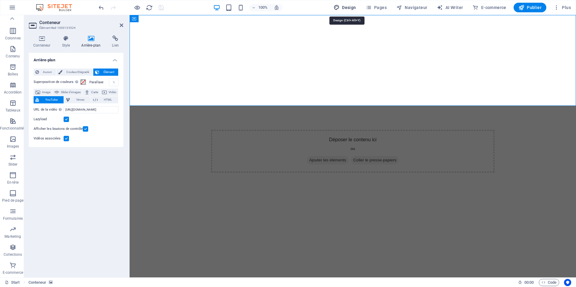
drag, startPoint x: 346, startPoint y: 5, endPoint x: 274, endPoint y: 55, distance: 87.5
click at [346, 5] on span "Design" at bounding box center [345, 8] width 23 height 6
select select "px"
select select "400"
select select "px"
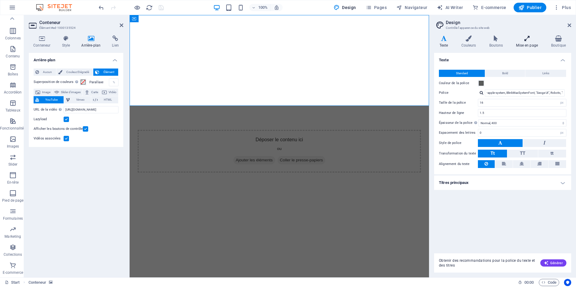
click at [521, 41] on icon at bounding box center [527, 38] width 33 height 6
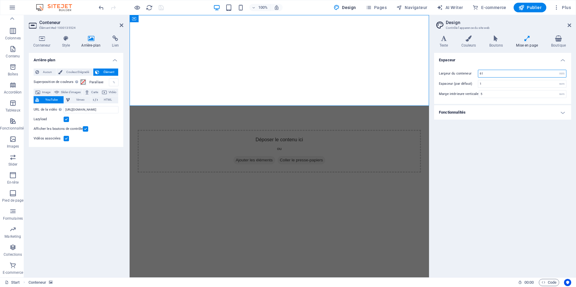
drag, startPoint x: 489, startPoint y: 71, endPoint x: 463, endPoint y: 71, distance: 26.7
click at [478, 71] on input "61" at bounding box center [522, 73] width 88 height 7
type input "500"
click at [485, 108] on h4 "Fonctionnalités" at bounding box center [502, 112] width 137 height 14
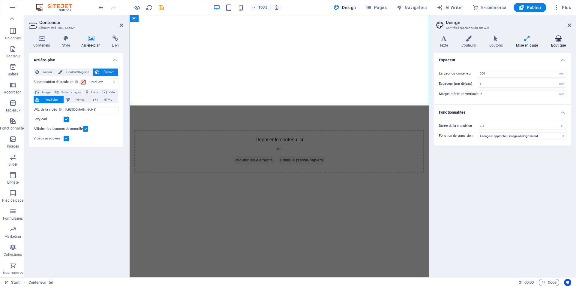
drag, startPoint x: 564, startPoint y: 40, endPoint x: 560, endPoint y: 42, distance: 3.9
click at [560, 43] on h4 "Boutique" at bounding box center [559, 41] width 26 height 13
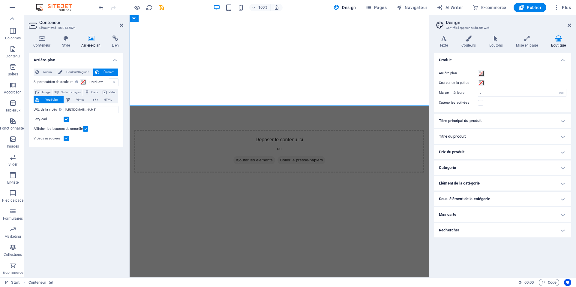
click at [459, 116] on h4 "Titre principal du produit" at bounding box center [502, 120] width 137 height 14
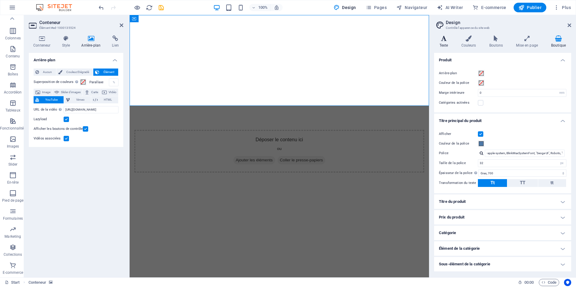
click at [449, 44] on h4 "Texte" at bounding box center [445, 41] width 22 height 13
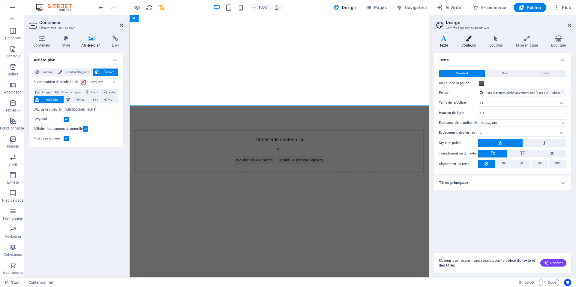
click at [468, 41] on h4 "Couleurs" at bounding box center [470, 41] width 28 height 13
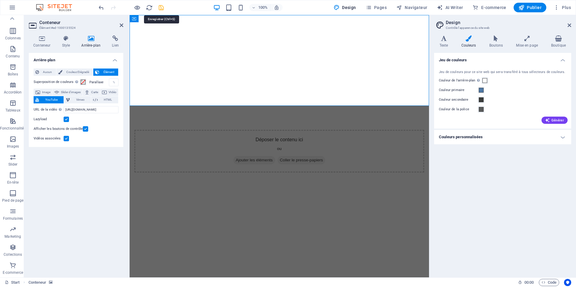
click at [162, 8] on icon "save" at bounding box center [161, 7] width 7 height 7
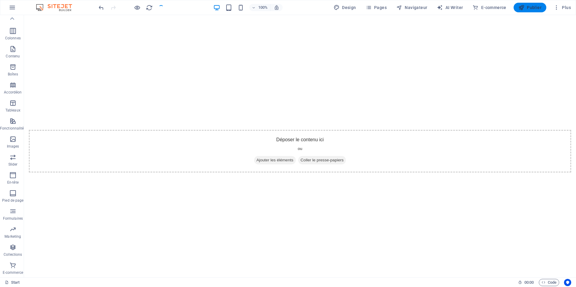
click at [524, 7] on icon "button" at bounding box center [521, 8] width 6 height 6
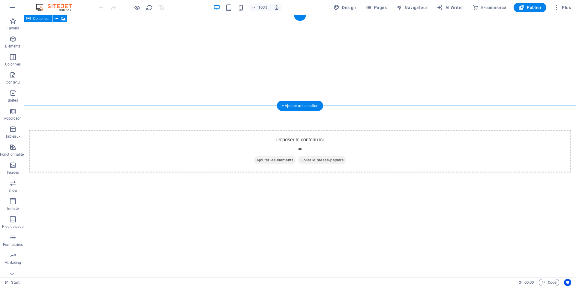
click at [131, 130] on div "Déposer le contenu ici ou Ajouter les éléments Coller le presse-papiers" at bounding box center [300, 151] width 542 height 43
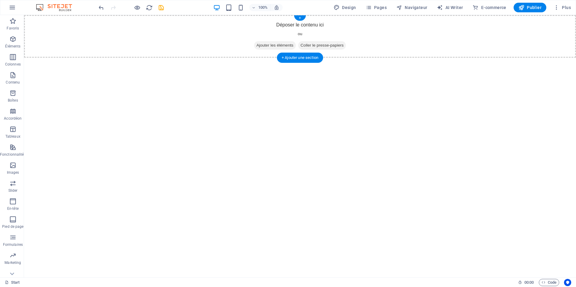
drag, startPoint x: 258, startPoint y: 43, endPoint x: 155, endPoint y: 43, distance: 103.2
click at [258, 42] on span "Ajouter les éléments" at bounding box center [275, 45] width 42 height 8
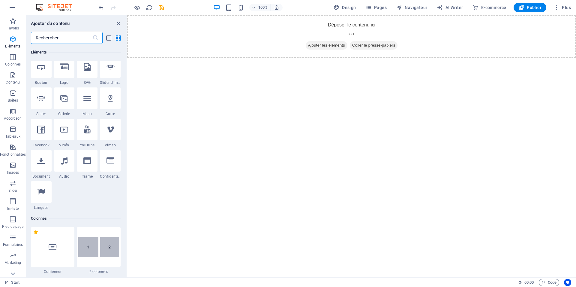
scroll to position [135, 0]
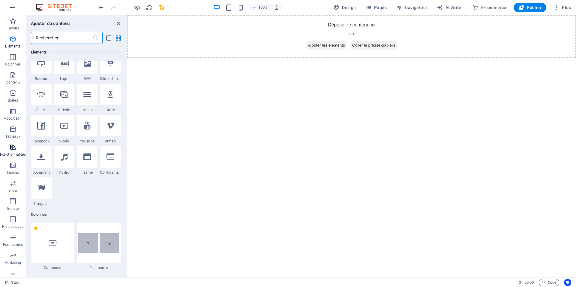
click at [15, 150] on icon "button" at bounding box center [12, 146] width 7 height 7
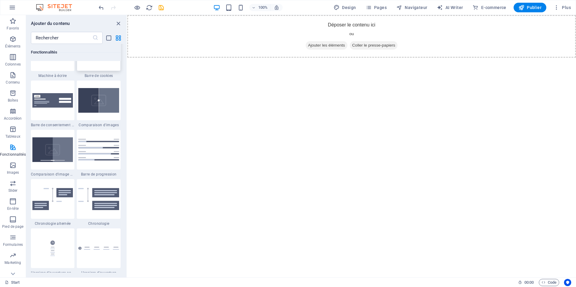
scroll to position [2420, 0]
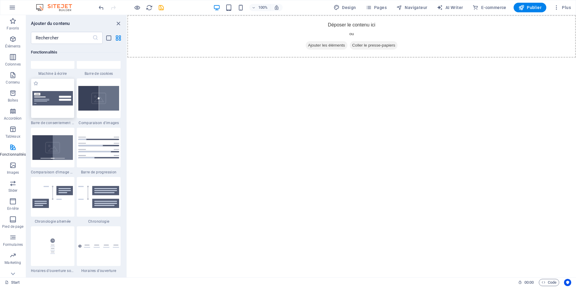
click at [56, 106] on div at bounding box center [53, 98] width 44 height 40
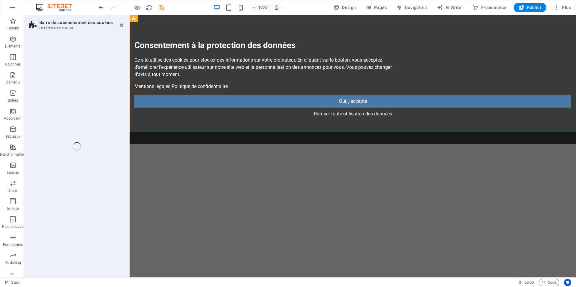
select select "rem"
select select "px"
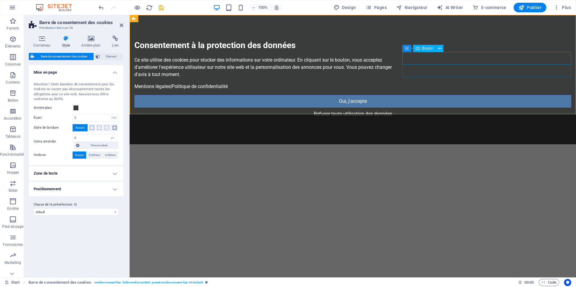
drag, startPoint x: 484, startPoint y: 59, endPoint x: 590, endPoint y: 59, distance: 105.3
click at [571, 95] on div "Oui, j'accepte" at bounding box center [352, 101] width 437 height 13
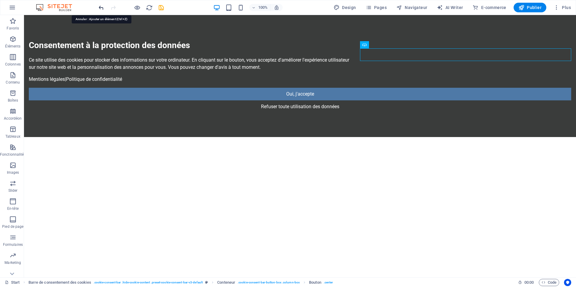
click at [101, 8] on icon "undo" at bounding box center [101, 7] width 7 height 7
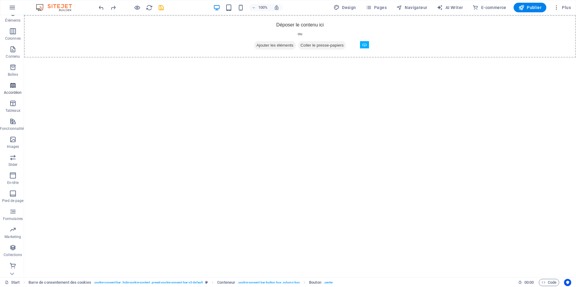
scroll to position [26, 0]
click at [21, 123] on span "Fonctionnalités" at bounding box center [13, 124] width 26 height 14
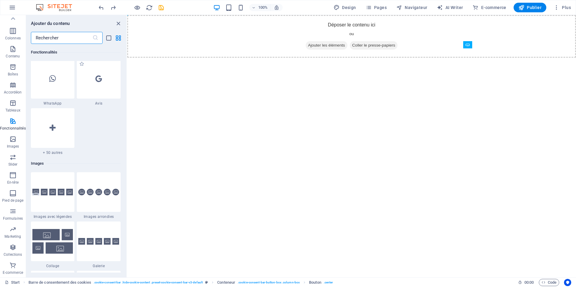
scroll to position [2933, 0]
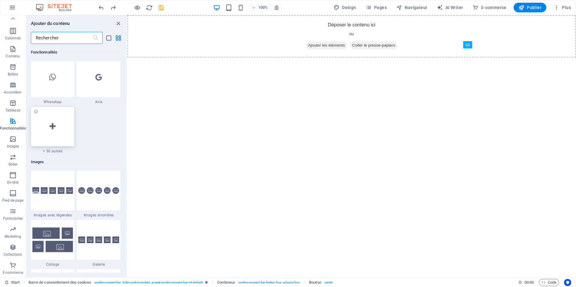
click at [43, 127] on div at bounding box center [53, 127] width 44 height 40
click at [55, 128] on div at bounding box center [53, 127] width 44 height 40
click at [57, 122] on div at bounding box center [53, 127] width 44 height 40
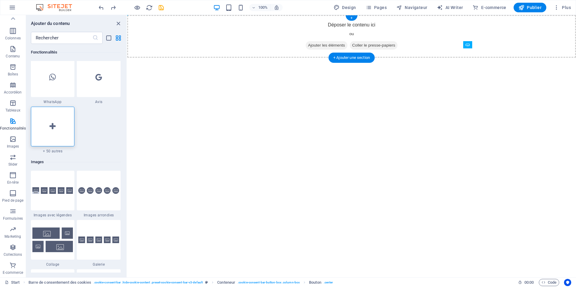
click at [250, 28] on div "Déposer le contenu ici ou Ajouter les éléments Coller le presse-papiers" at bounding box center [351, 36] width 449 height 43
click at [62, 127] on div at bounding box center [53, 127] width 44 height 40
click at [62, 126] on div at bounding box center [53, 127] width 44 height 40
click at [347, 56] on div "+ Ajouter une section" at bounding box center [352, 58] width 46 height 10
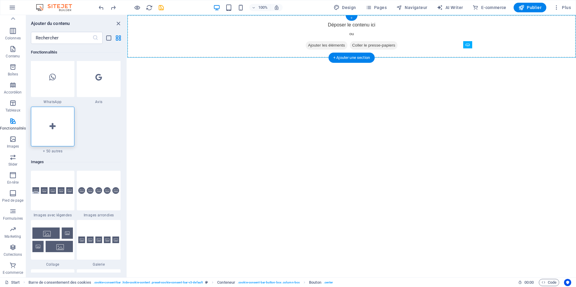
click at [348, 19] on div "+" at bounding box center [352, 17] width 12 height 5
click at [350, 17] on div "+" at bounding box center [352, 17] width 12 height 5
click at [352, 56] on div "+ Ajouter une section" at bounding box center [352, 58] width 46 height 10
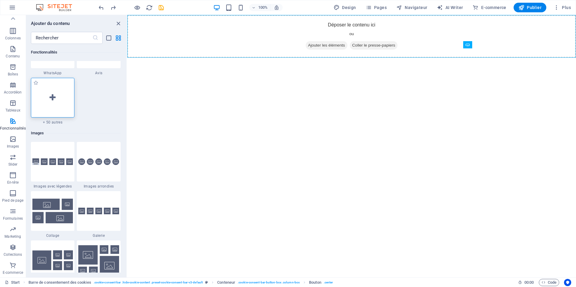
scroll to position [2960, 0]
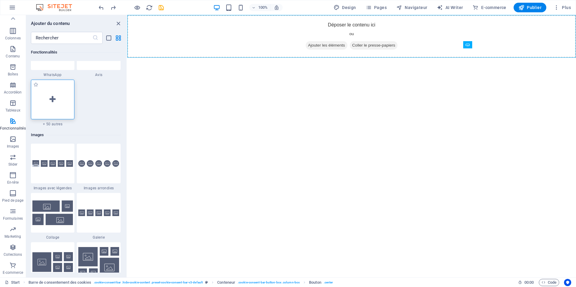
click at [39, 89] on div at bounding box center [53, 100] width 44 height 40
click at [13, 35] on span "Colonnes" at bounding box center [13, 34] width 26 height 14
click at [11, 46] on icon "button" at bounding box center [12, 48] width 7 height 7
click at [16, 39] on icon "button" at bounding box center [12, 38] width 7 height 7
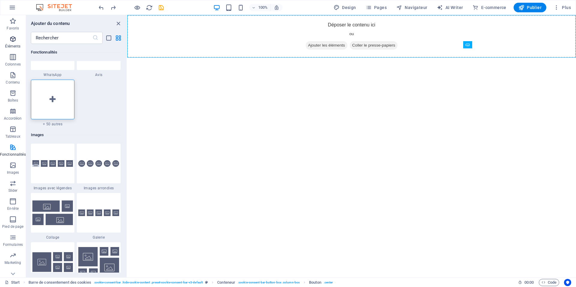
click at [16, 39] on icon "button" at bounding box center [12, 38] width 7 height 7
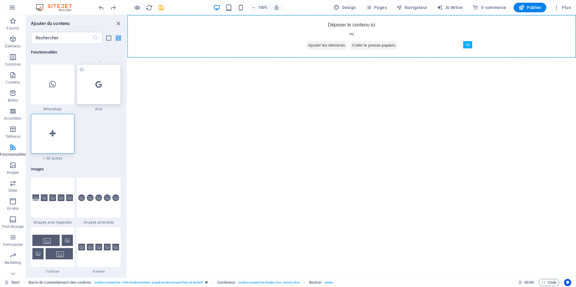
scroll to position [2879, 0]
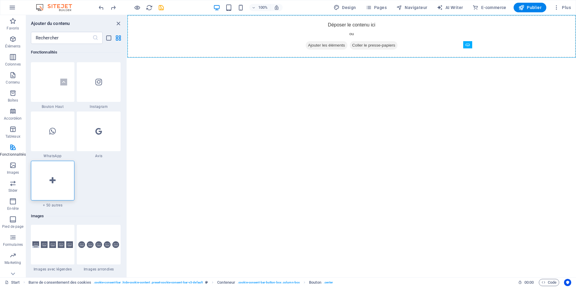
click at [120, 20] on div "Ajouter du contenu" at bounding box center [76, 23] width 101 height 7
click at [120, 20] on icon "close panel" at bounding box center [118, 23] width 7 height 7
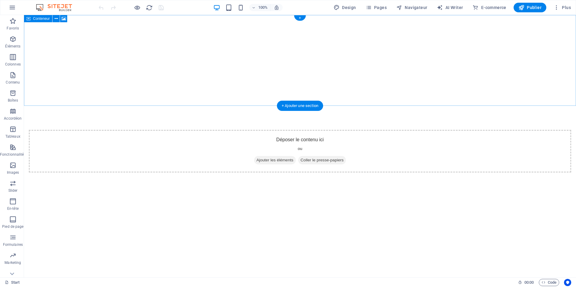
click at [281, 39] on div at bounding box center [300, 60] width 552 height 91
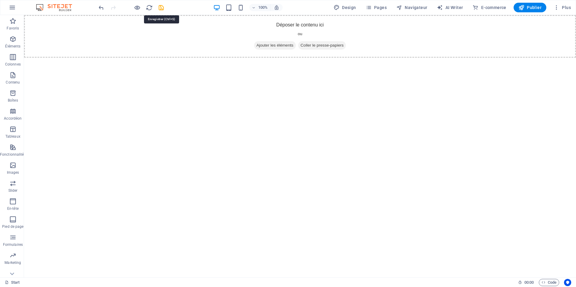
click at [162, 5] on icon "save" at bounding box center [161, 7] width 7 height 7
click at [10, 44] on p "Éléments" at bounding box center [12, 46] width 15 height 5
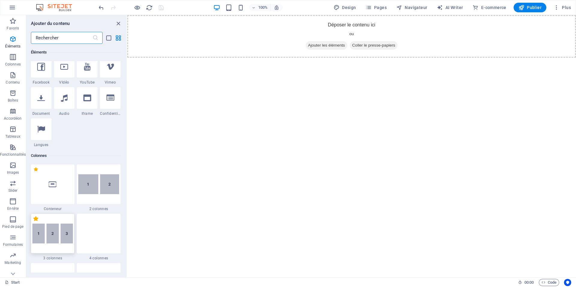
scroll to position [253, 0]
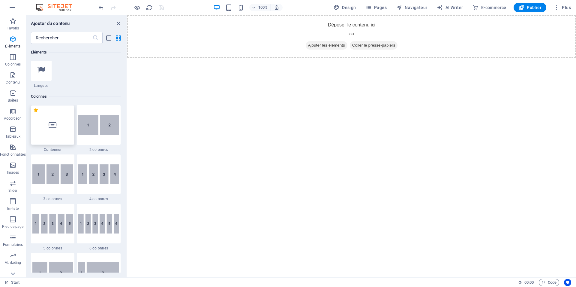
click at [37, 128] on div at bounding box center [53, 125] width 44 height 40
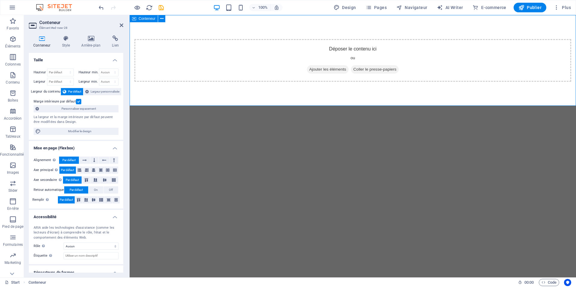
click at [208, 94] on div "Déposer le contenu ici ou Ajouter les éléments Coller le presse-papiers" at bounding box center [353, 60] width 446 height 91
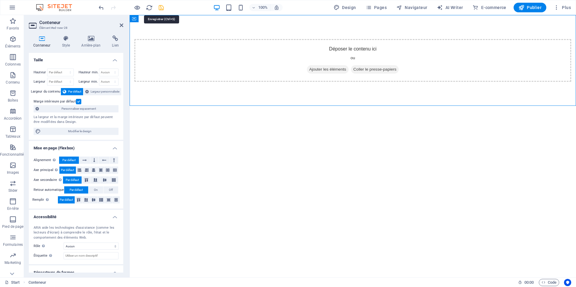
click at [163, 8] on icon "save" at bounding box center [161, 7] width 7 height 7
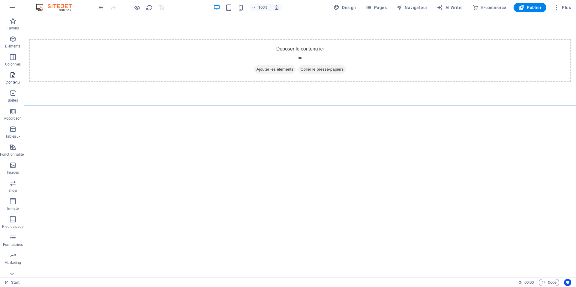
click at [16, 81] on p "Contenu" at bounding box center [13, 82] width 14 height 5
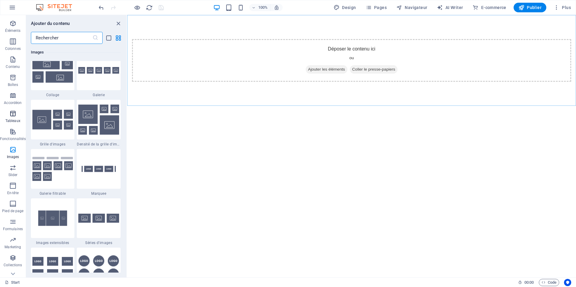
scroll to position [26, 0]
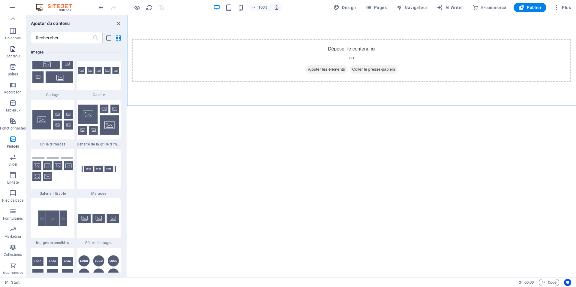
click at [18, 53] on span "Contenu" at bounding box center [13, 52] width 26 height 14
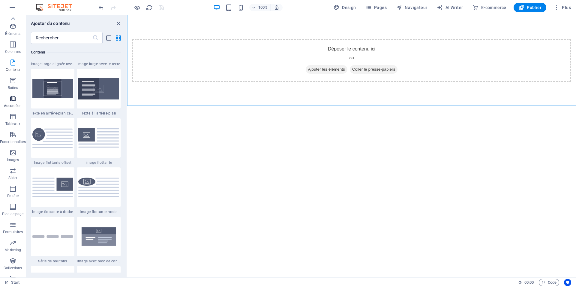
scroll to position [0, 0]
click at [10, 146] on icon "button" at bounding box center [12, 146] width 7 height 7
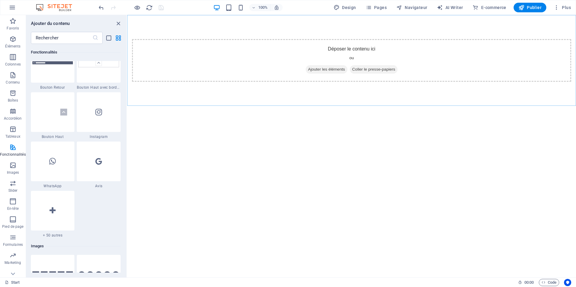
scroll to position [2879, 0]
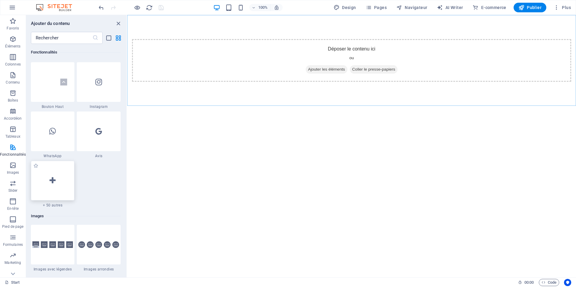
click at [50, 170] on div at bounding box center [53, 181] width 44 height 40
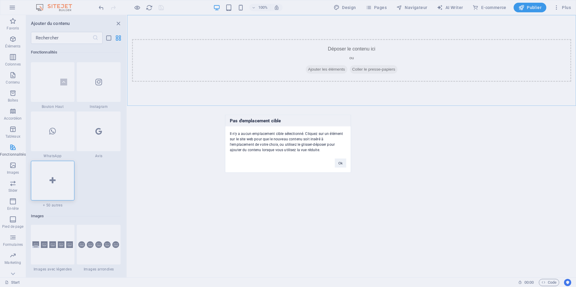
click at [336, 158] on div "Ok" at bounding box center [340, 159] width 20 height 15
drag, startPoint x: 339, startPoint y: 160, endPoint x: 189, endPoint y: 81, distance: 169.5
click at [339, 160] on button "Ok" at bounding box center [340, 162] width 11 height 9
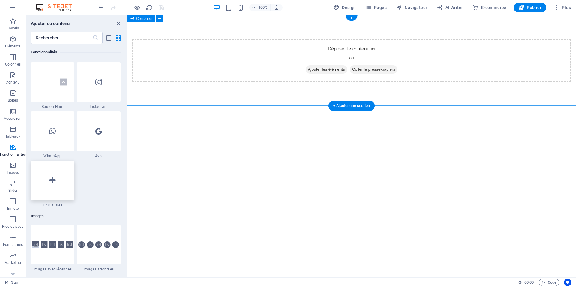
click at [311, 68] on span "Ajouter les éléments" at bounding box center [327, 69] width 42 height 8
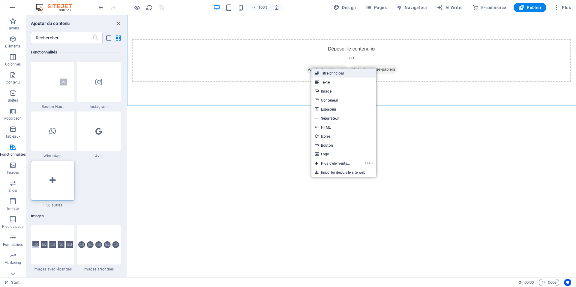
click at [350, 72] on link "Titre principal" at bounding box center [343, 72] width 65 height 9
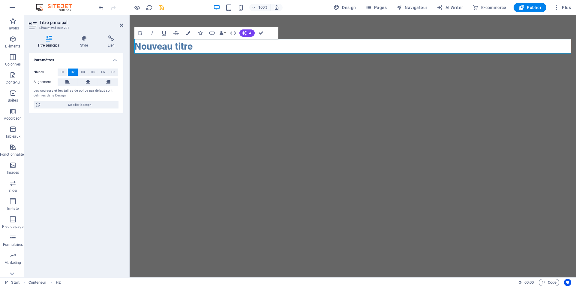
click at [209, 77] on html "Skip to main content Nouveau titre" at bounding box center [353, 46] width 446 height 62
click at [198, 77] on html "Skip to main content Nouveau titre" at bounding box center [353, 46] width 446 height 62
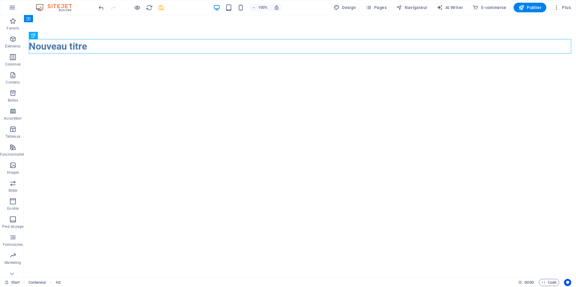
click at [207, 77] on html "Skip to main content Nouveau titre" at bounding box center [300, 46] width 552 height 62
drag, startPoint x: 301, startPoint y: 77, endPoint x: 162, endPoint y: 68, distance: 139.6
click at [301, 77] on div "+ Ajouter une section" at bounding box center [300, 77] width 46 height 10
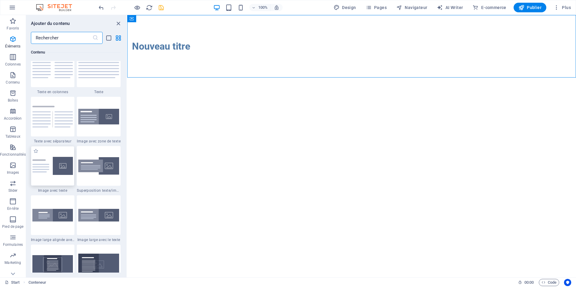
scroll to position [1104, 0]
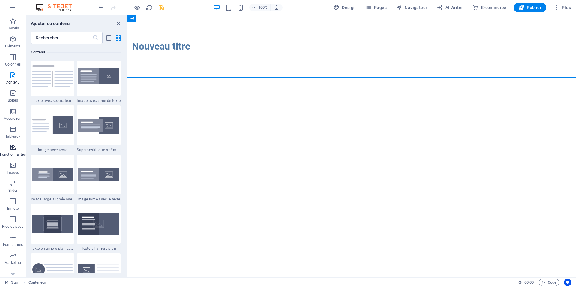
click at [17, 152] on p "Fonctionnalités" at bounding box center [13, 154] width 26 height 5
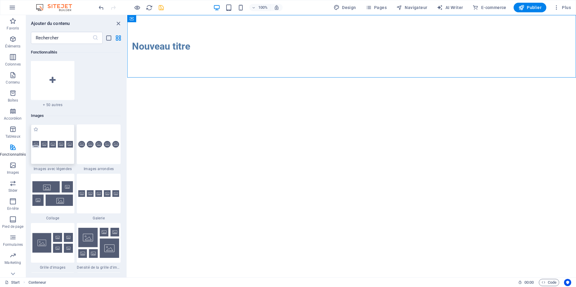
scroll to position [3014, 0]
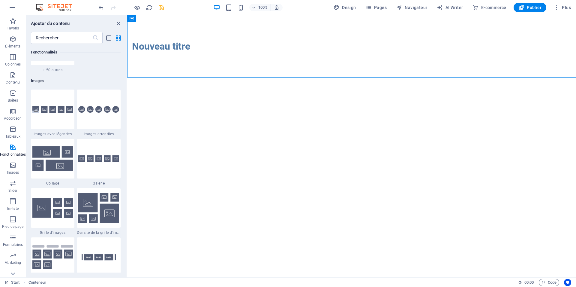
click at [51, 58] on div "Fonctionnalités" at bounding box center [76, 52] width 90 height 17
click at [50, 62] on div at bounding box center [53, 46] width 44 height 40
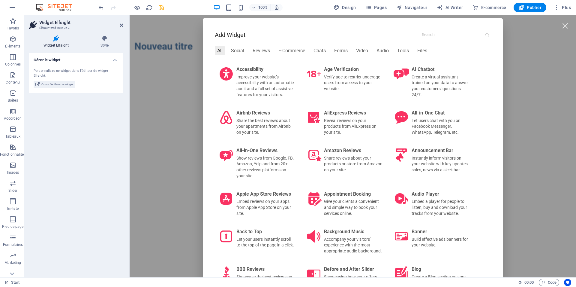
scroll to position [0, 0]
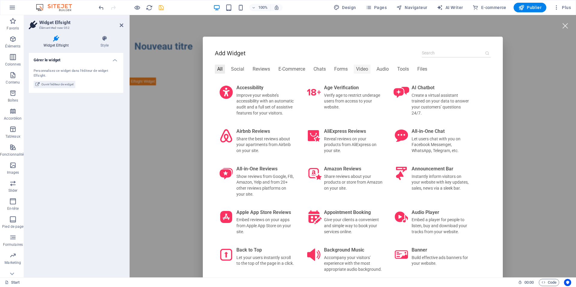
click at [358, 66] on div "Video" at bounding box center [362, 69] width 17 height 9
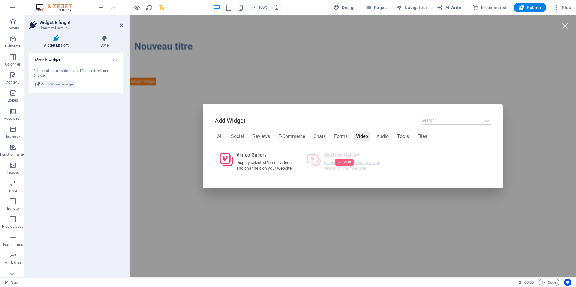
click at [339, 165] on div at bounding box center [344, 161] width 19 height 7
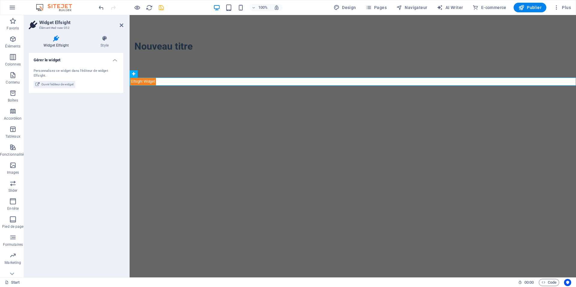
click at [189, 85] on html "Skip to main content Nouveau titre" at bounding box center [353, 50] width 446 height 70
click at [64, 82] on span "Ouvrir l'éditeur de widget" at bounding box center [57, 84] width 32 height 7
click at [61, 83] on span "Ouvrir l'éditeur de widget" at bounding box center [57, 84] width 32 height 7
click at [54, 84] on span "Ouvrir l'éditeur de widget" at bounding box center [57, 84] width 32 height 7
click at [158, 9] on icon "save" at bounding box center [161, 7] width 7 height 7
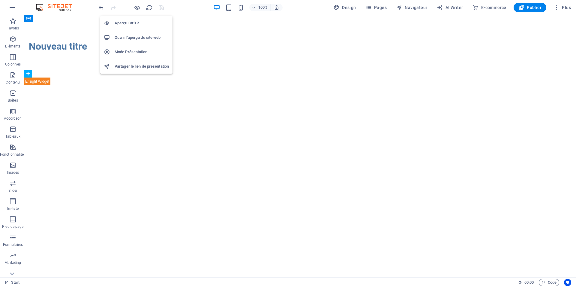
click at [137, 35] on h6 "Ouvrir l'aperçu du site web" at bounding box center [142, 37] width 54 height 7
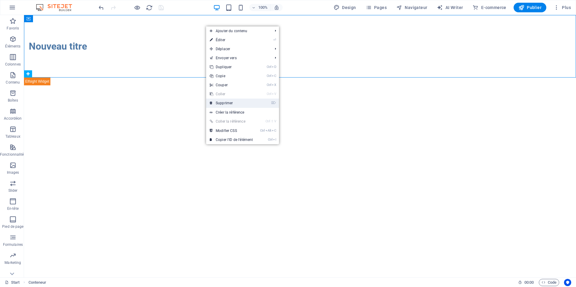
click at [224, 101] on link "⌦ Supprimer" at bounding box center [231, 102] width 50 height 9
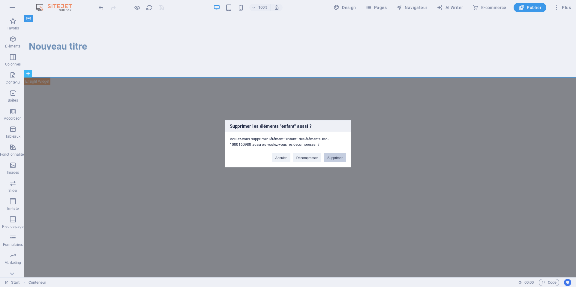
click at [331, 156] on button "Supprimer" at bounding box center [335, 157] width 23 height 9
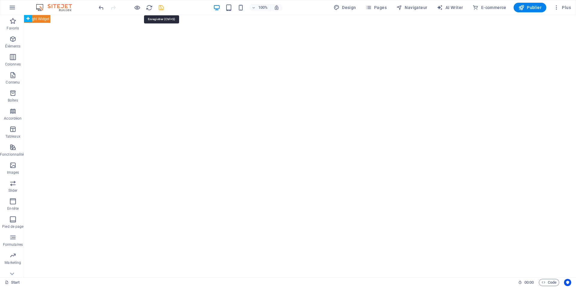
click at [158, 6] on icon "save" at bounding box center [161, 7] width 7 height 7
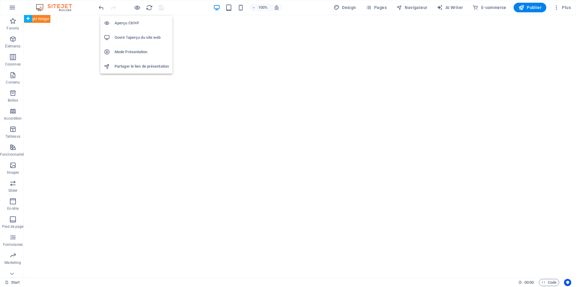
click at [131, 31] on li "Ouvrir l'aperçu du site web" at bounding box center [136, 37] width 72 height 14
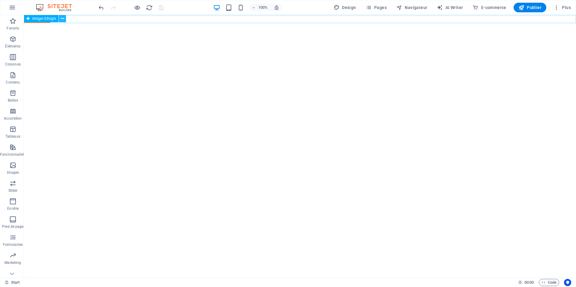
click at [63, 17] on icon at bounding box center [62, 19] width 3 height 6
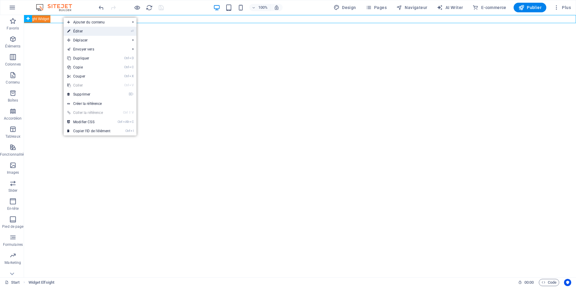
click at [93, 32] on link "⏎ Éditer" at bounding box center [89, 31] width 50 height 9
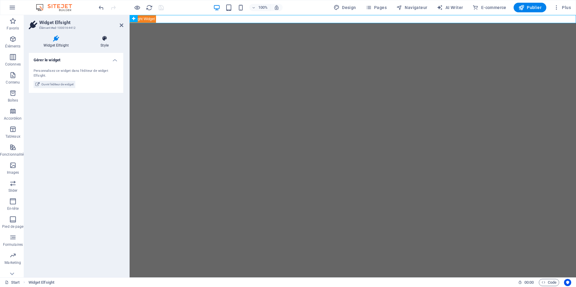
click at [96, 44] on h4 "Style" at bounding box center [105, 41] width 38 height 13
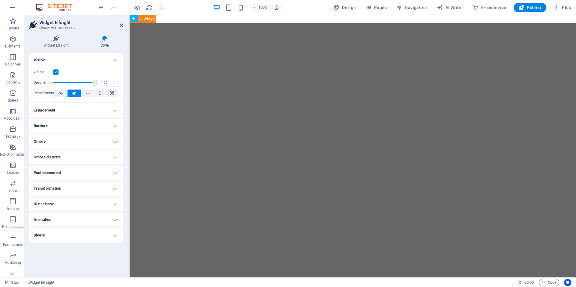
click at [118, 127] on h4 "Bordure" at bounding box center [76, 126] width 95 height 14
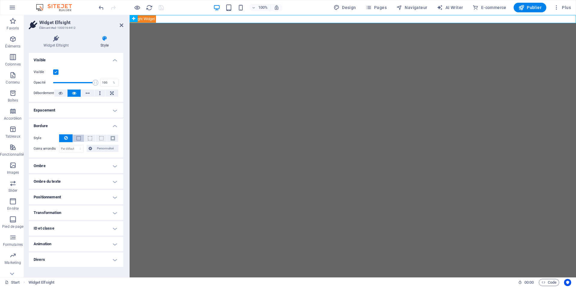
click at [76, 137] on button at bounding box center [78, 137] width 11 height 7
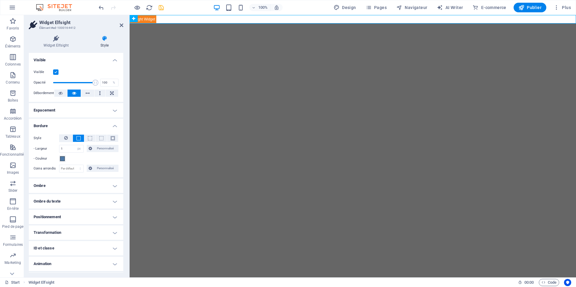
scroll to position [14, 0]
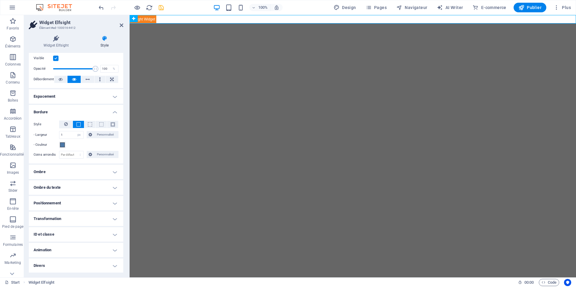
click at [109, 171] on h4 "Ombre" at bounding box center [76, 171] width 95 height 14
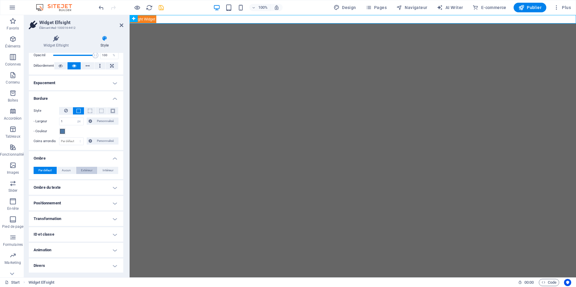
click at [81, 171] on span "Extérieur" at bounding box center [86, 170] width 11 height 7
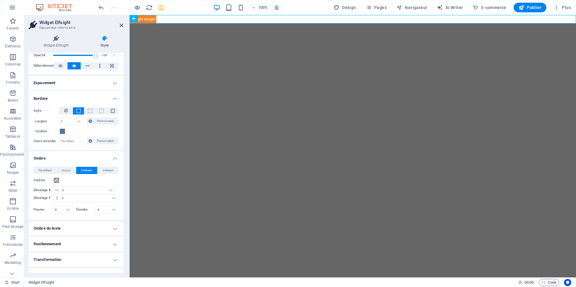
type input "2"
type input "4"
click at [110, 170] on button "Intérieur" at bounding box center [108, 170] width 21 height 7
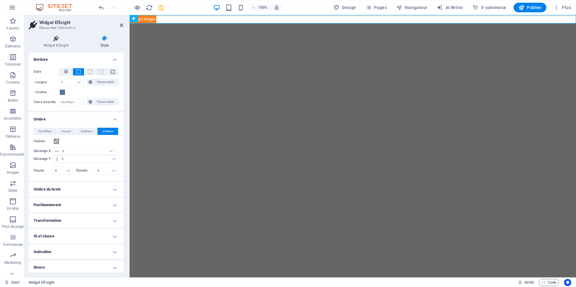
scroll to position [68, 0]
click at [111, 251] on h4 "Animation" at bounding box center [76, 249] width 95 height 14
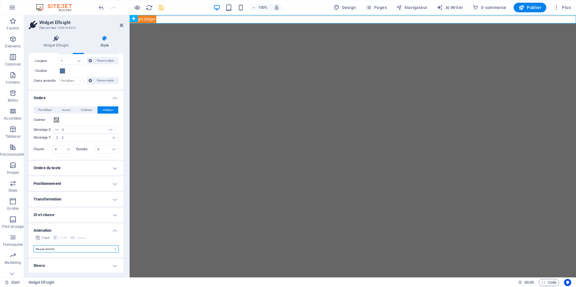
click at [34, 245] on select "Ne pas animer Afficher / Masquer Glisser vers le haut / le bas Zoomer/Dézoomer …" at bounding box center [76, 248] width 85 height 7
select select "pulse"
click option "Impulsion" at bounding box center [0, 0] width 0 height 0
type input "0.5"
select select "scroll"
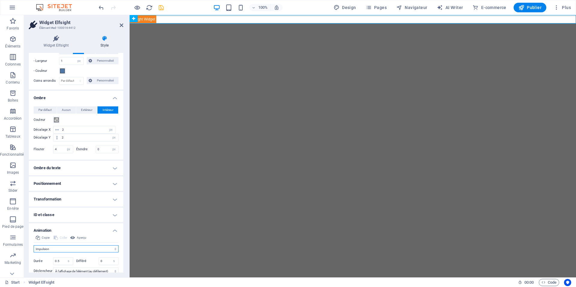
scroll to position [123, 0]
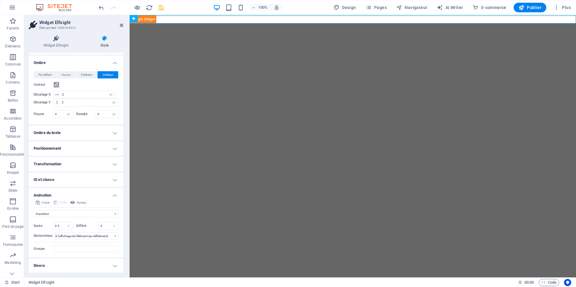
click at [105, 262] on h4 "Divers" at bounding box center [76, 265] width 95 height 14
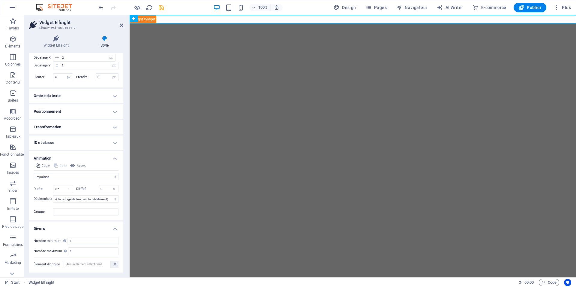
scroll to position [160, 0]
click at [164, 7] on icon "save" at bounding box center [161, 7] width 7 height 7
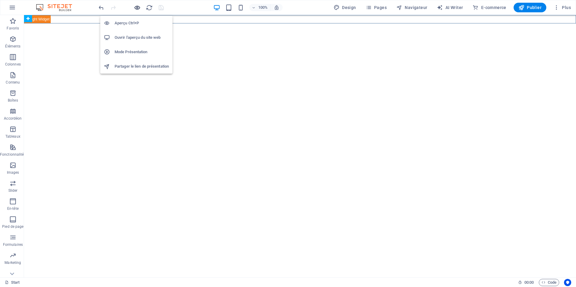
click at [135, 10] on icon "button" at bounding box center [137, 7] width 7 height 7
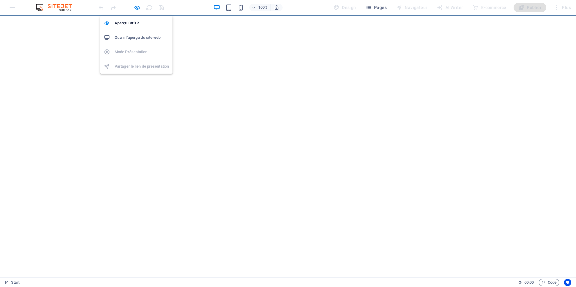
click at [130, 32] on li "Ouvrir l'aperçu du site web" at bounding box center [136, 37] width 72 height 14
click at [137, 13] on div "Aperçu Ctrl+P Ouvrir l'aperçu du site web Mode Présentation Partager le lien de…" at bounding box center [136, 42] width 72 height 62
click at [125, 23] on h6 "Aperçu Ctrl+P" at bounding box center [142, 23] width 54 height 7
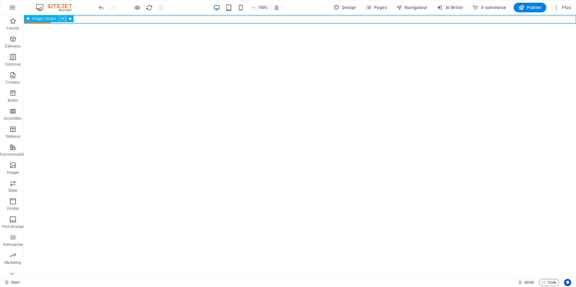
click at [62, 19] on icon at bounding box center [62, 19] width 3 height 6
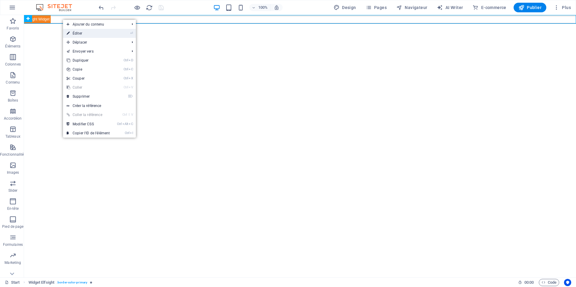
click at [81, 33] on link "⏎ Éditer" at bounding box center [88, 33] width 50 height 9
select select "px"
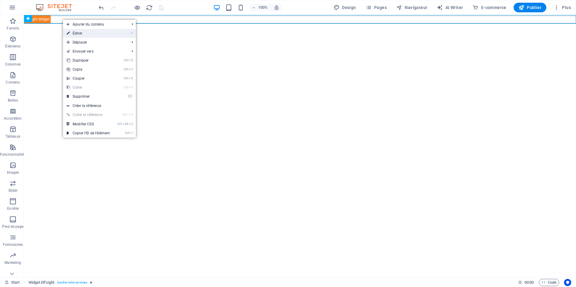
select select "px"
select select "pulse"
select select "s"
select select "scroll"
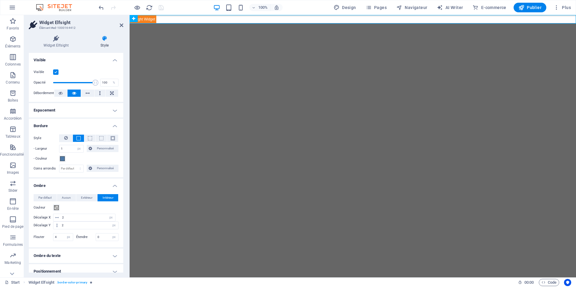
click at [103, 37] on icon at bounding box center [105, 38] width 38 height 6
click at [60, 40] on icon at bounding box center [56, 38] width 55 height 6
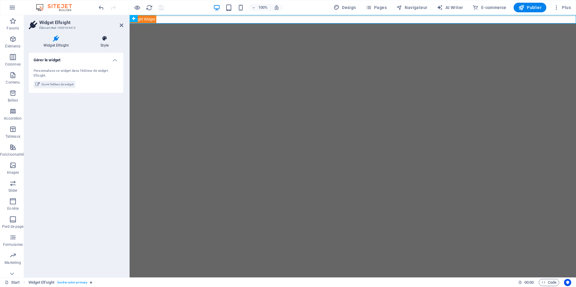
click at [107, 38] on icon at bounding box center [105, 38] width 38 height 6
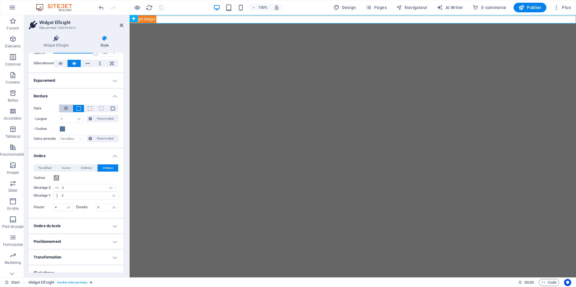
scroll to position [27, 0]
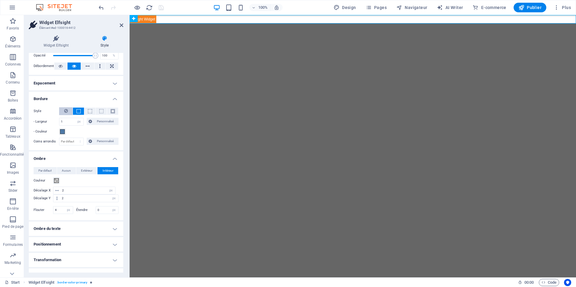
click at [66, 111] on icon at bounding box center [66, 110] width 4 height 7
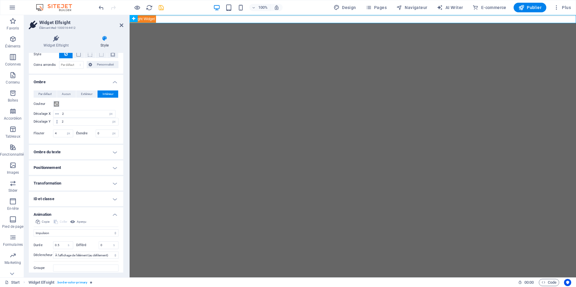
scroll to position [108, 0]
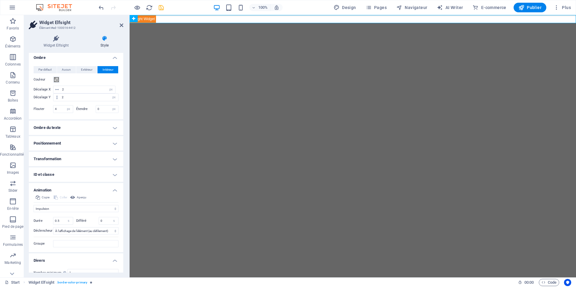
click at [42, 68] on span "Par défaut" at bounding box center [44, 69] width 13 height 7
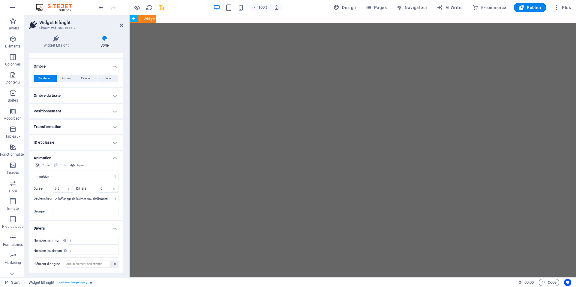
click at [97, 93] on h4 "Ombre du texte" at bounding box center [76, 95] width 95 height 14
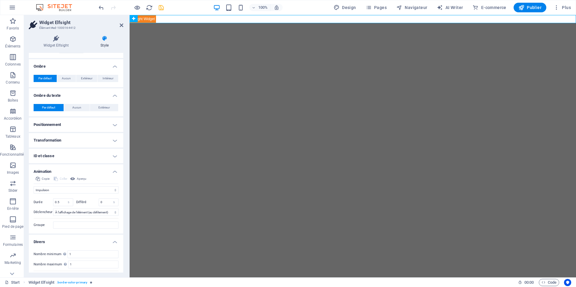
click at [51, 107] on span "Par défaut" at bounding box center [48, 107] width 13 height 7
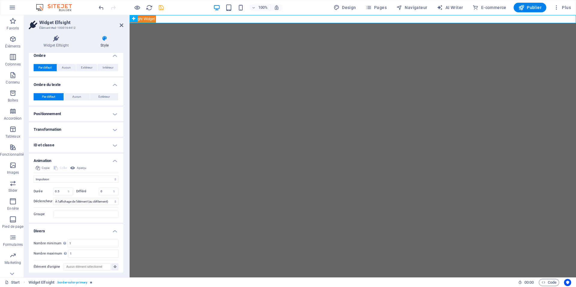
scroll to position [113, 0]
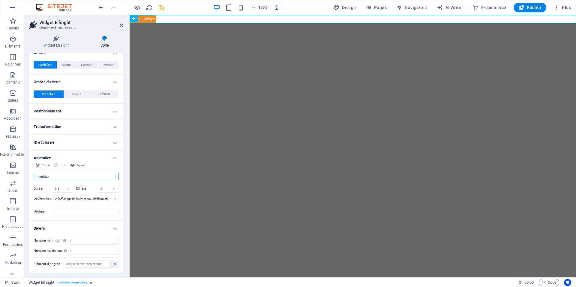
click at [34, 173] on select "Ne pas animer Afficher / Masquer Glisser vers le haut / le bas Zoomer/Dézoomer …" at bounding box center [76, 176] width 85 height 7
select select "none"
click option "Ne pas animer" at bounding box center [0, 0] width 0 height 0
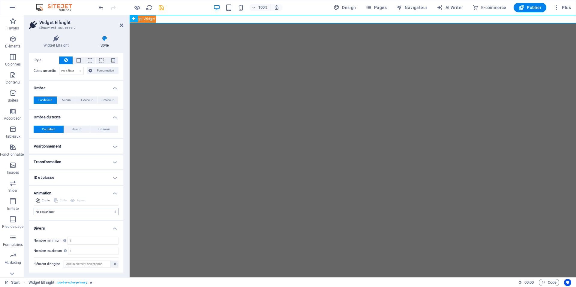
click at [68, 181] on h4 "ID et classe" at bounding box center [76, 177] width 95 height 14
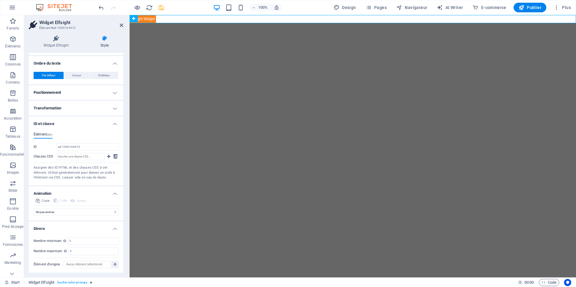
scroll to position [132, 0]
click at [94, 112] on h4 "Transformation" at bounding box center [76, 108] width 95 height 14
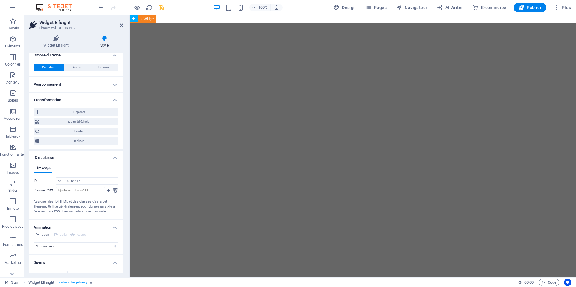
scroll to position [93, 0]
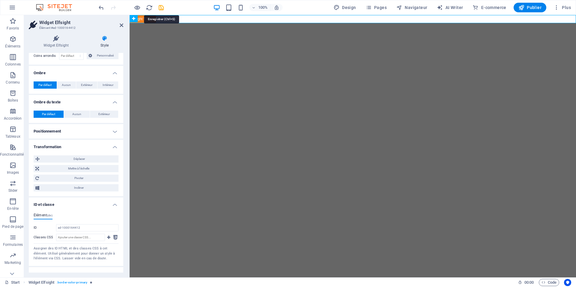
click at [159, 12] on div at bounding box center [131, 8] width 67 height 10
click at [158, 9] on icon "save" at bounding box center [161, 7] width 7 height 7
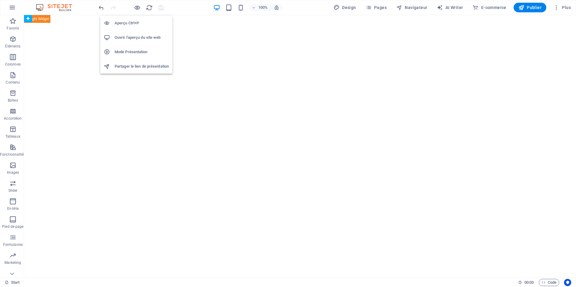
click at [132, 35] on h6 "Ouvrir l'aperçu du site web" at bounding box center [142, 37] width 54 height 7
click at [136, 37] on h6 "Ouvrir l'aperçu du site web" at bounding box center [142, 37] width 54 height 7
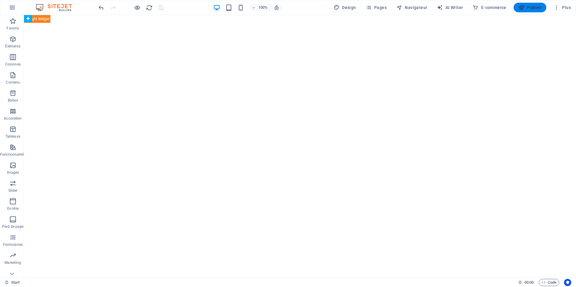
drag, startPoint x: 528, startPoint y: 10, endPoint x: 533, endPoint y: 10, distance: 5.1
click at [528, 10] on span "Publier" at bounding box center [529, 8] width 23 height 6
